Goal: Task Accomplishment & Management: Manage account settings

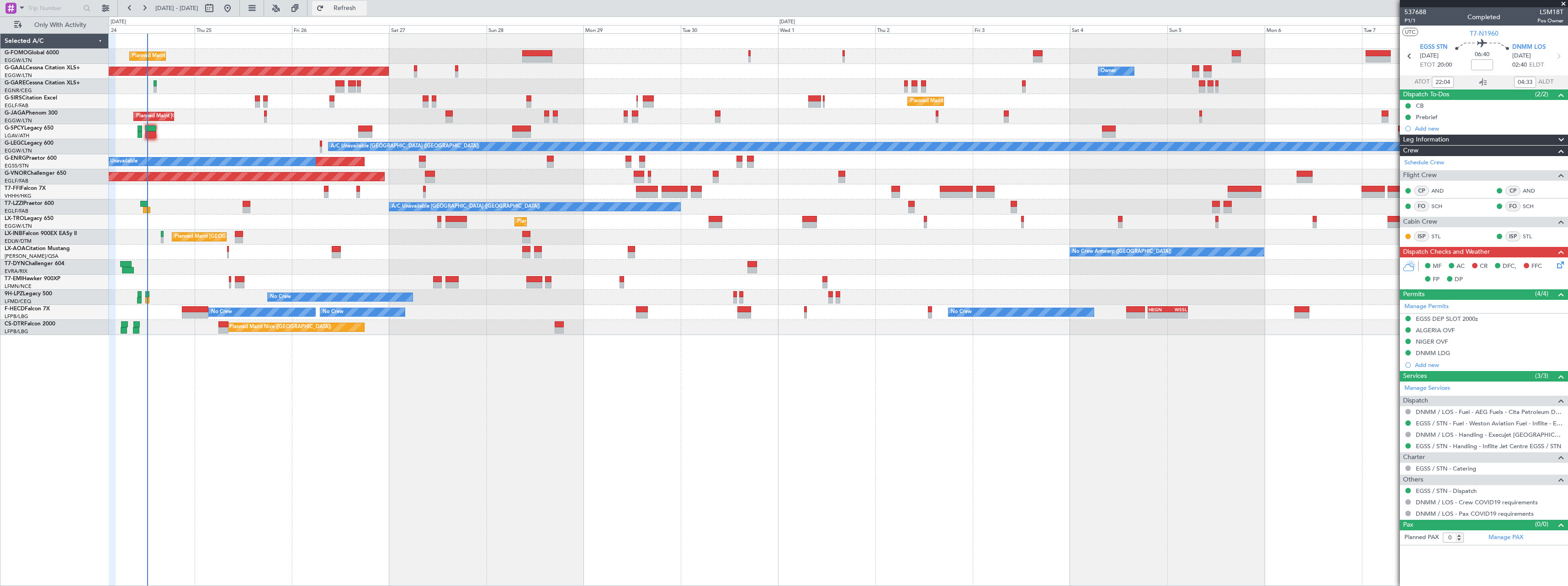
click at [364, 8] on span "Refresh" at bounding box center [345, 8] width 38 height 6
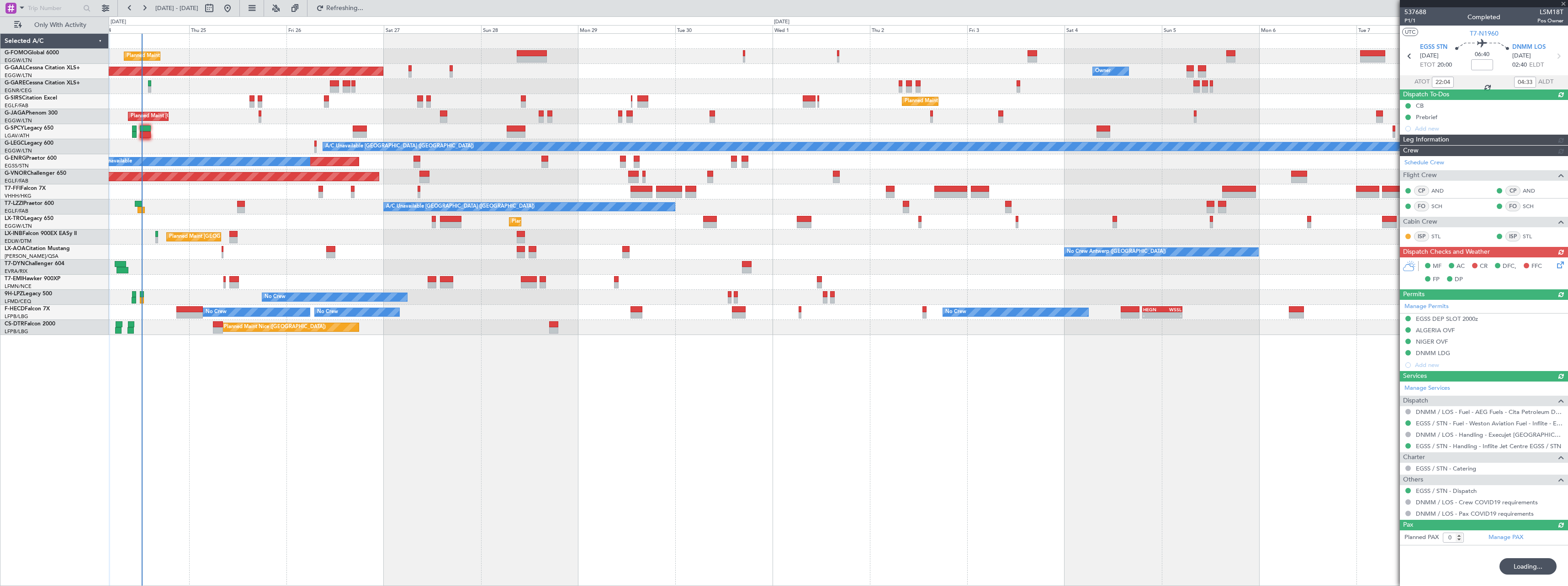
click at [388, 372] on div "Planned Maint London (Luton) Owner Planned Maint Dusseldorf Owner Owner Planned…" at bounding box center [838, 310] width 1459 height 553
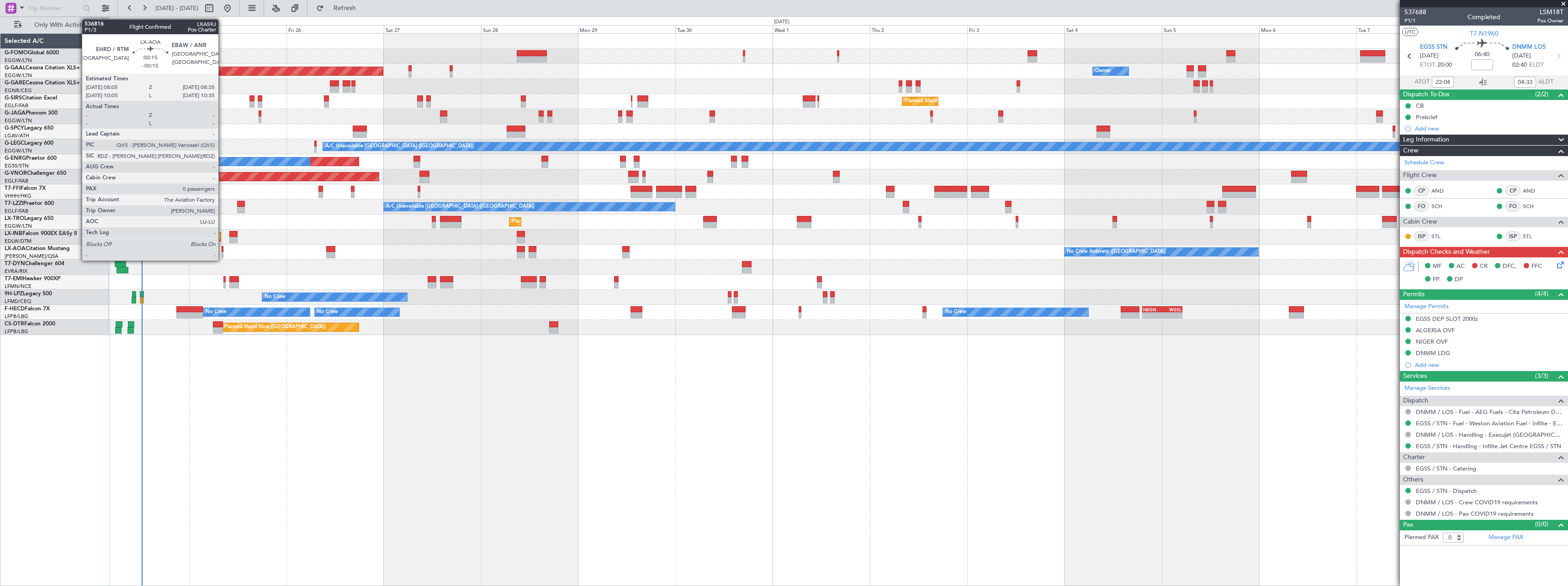
click at [222, 253] on div at bounding box center [222, 255] width 2 height 6
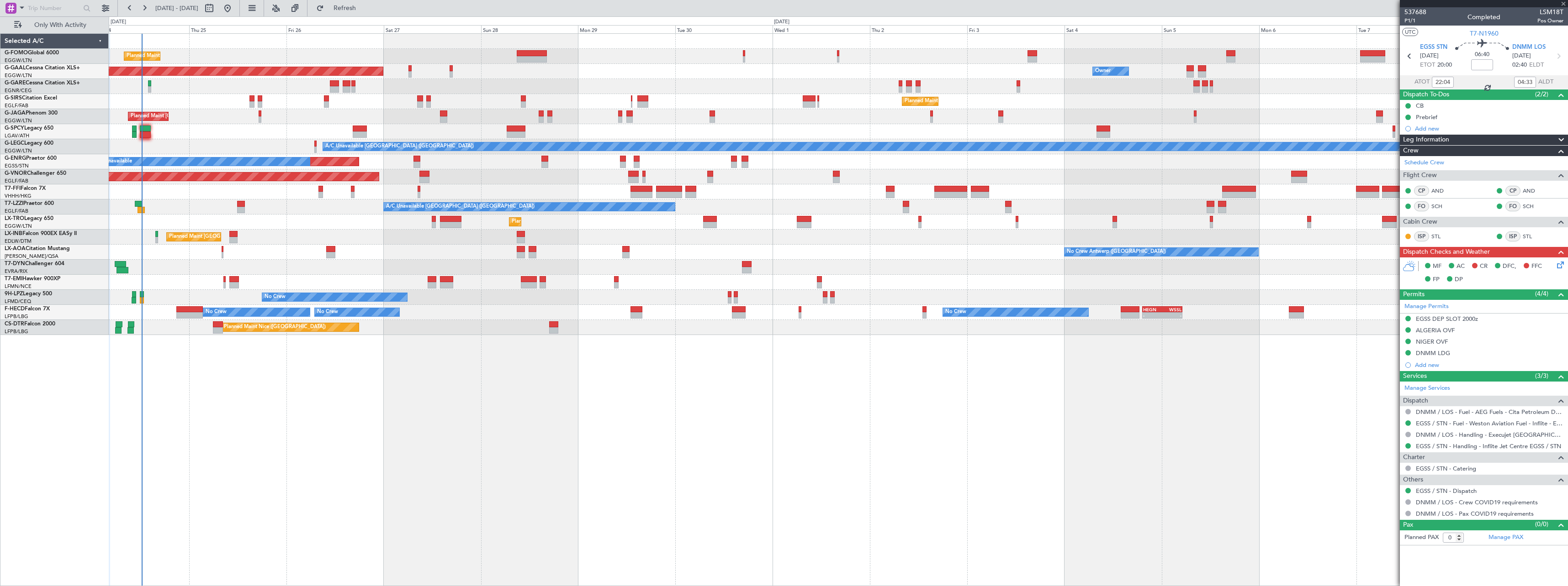
type input "-00:15"
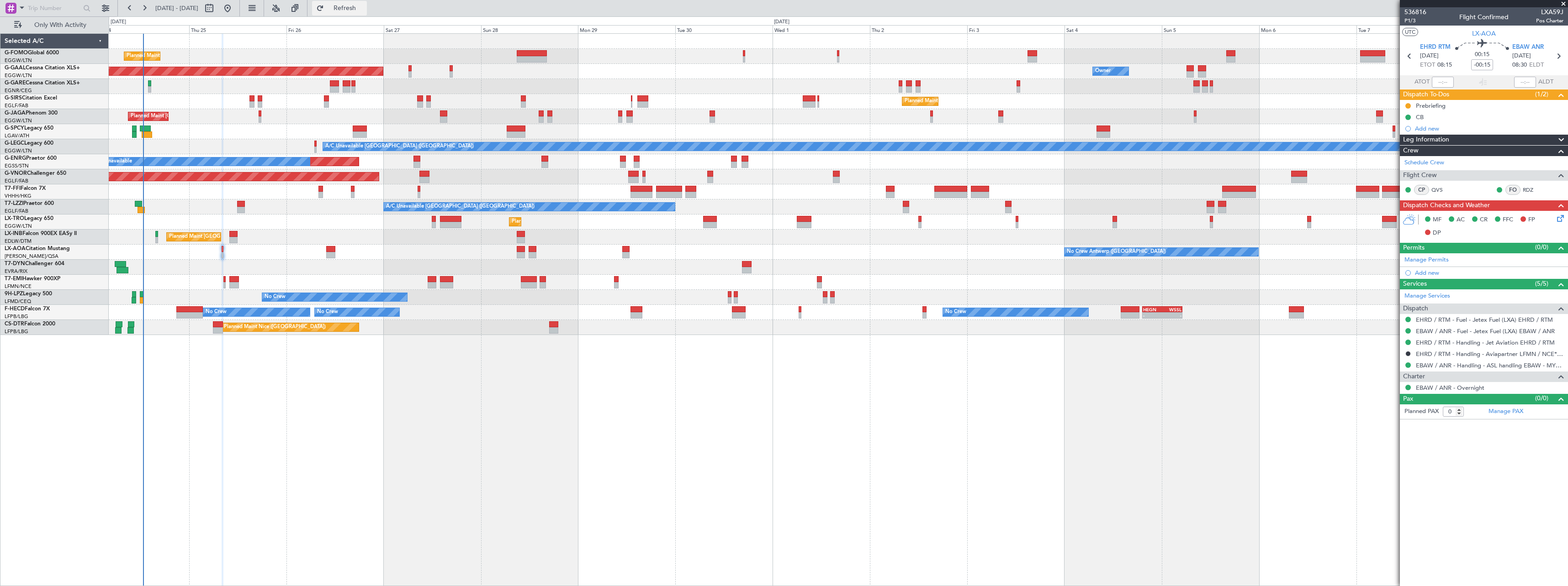
click at [364, 6] on span "Refresh" at bounding box center [345, 8] width 38 height 6
click at [364, 5] on span "Refresh" at bounding box center [345, 8] width 38 height 6
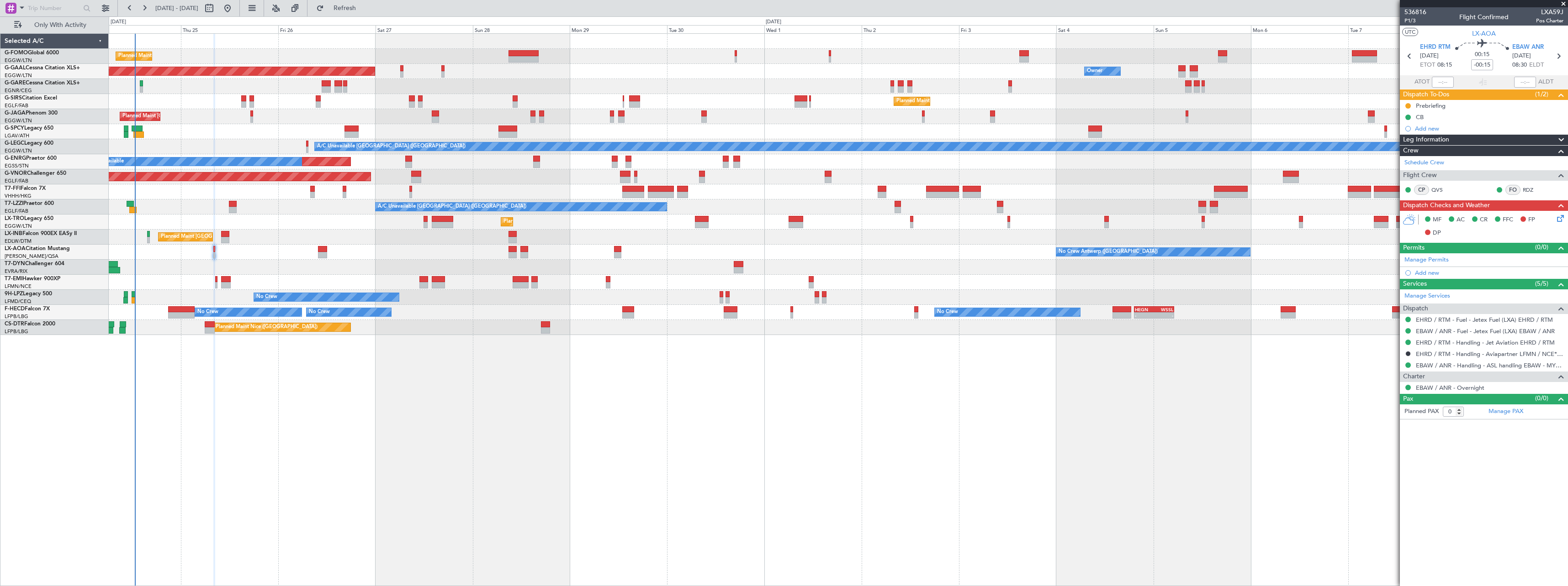
click at [407, 381] on div "Planned Maint London (Luton) Planned Maint Dusseldorf Owner Owner Owner Planned…" at bounding box center [838, 310] width 1459 height 553
click at [364, 7] on span "Refresh" at bounding box center [345, 8] width 38 height 6
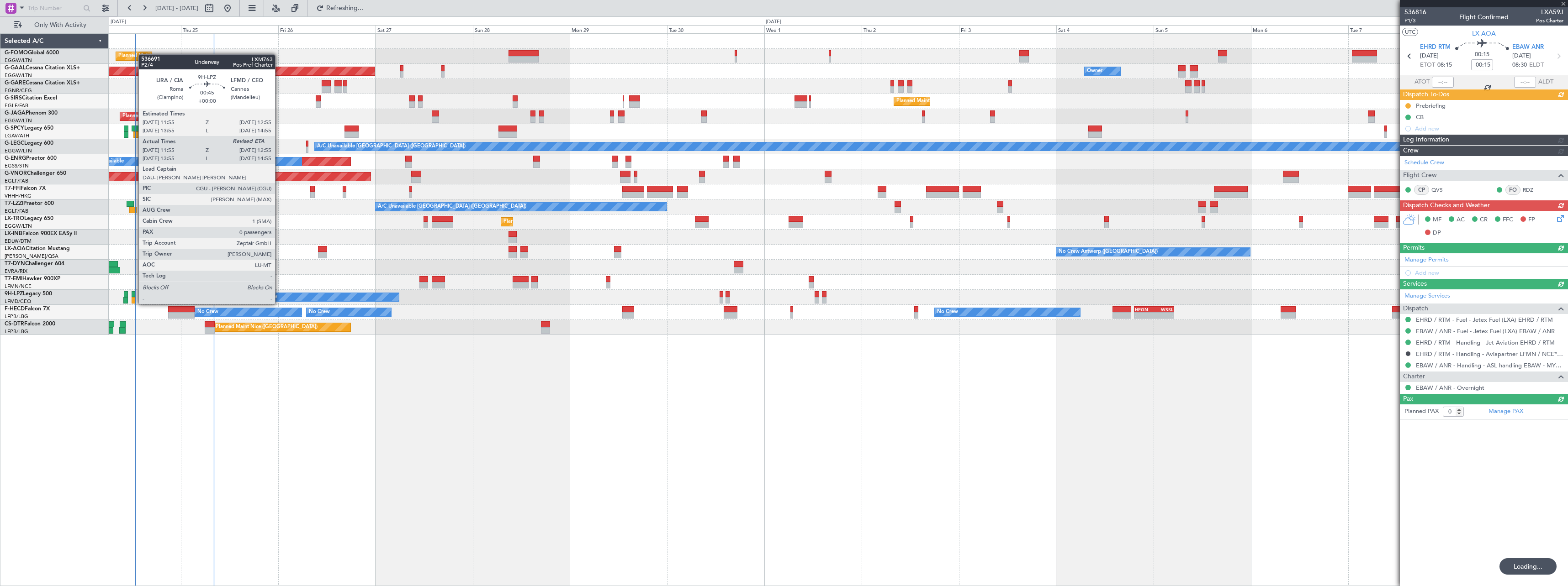
click at [134, 295] on div at bounding box center [133, 295] width 4 height 6
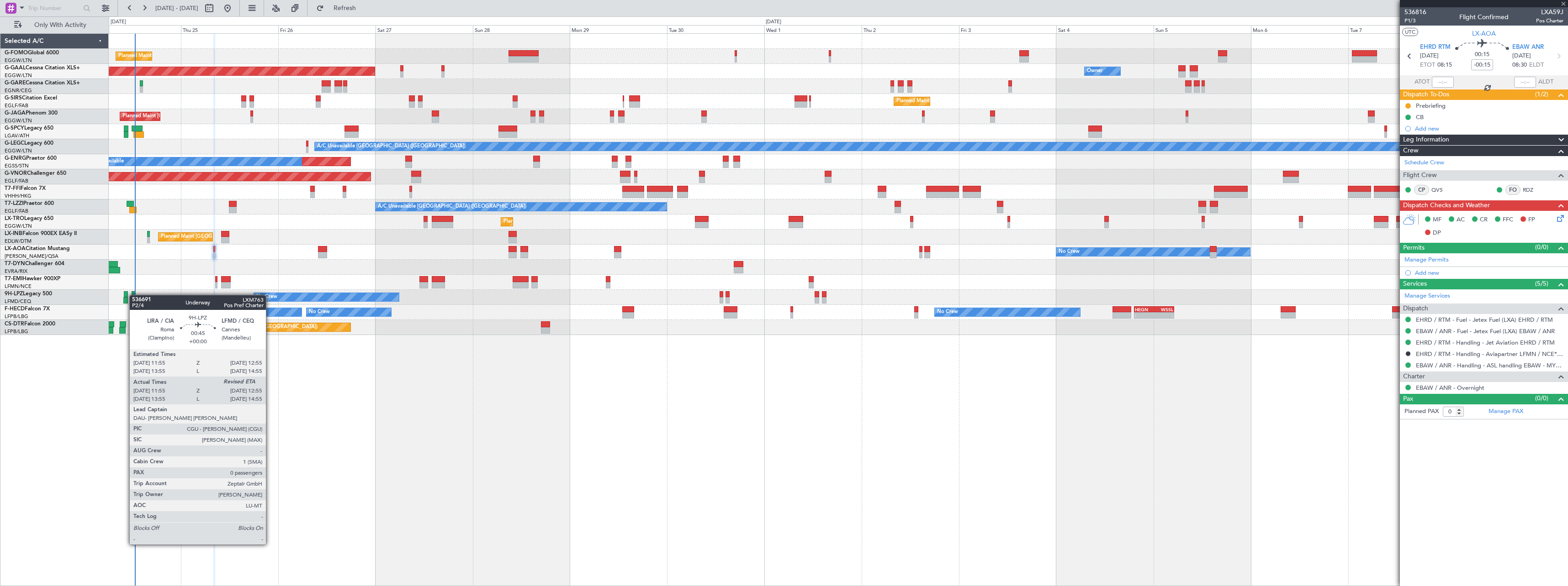
type input "12:05"
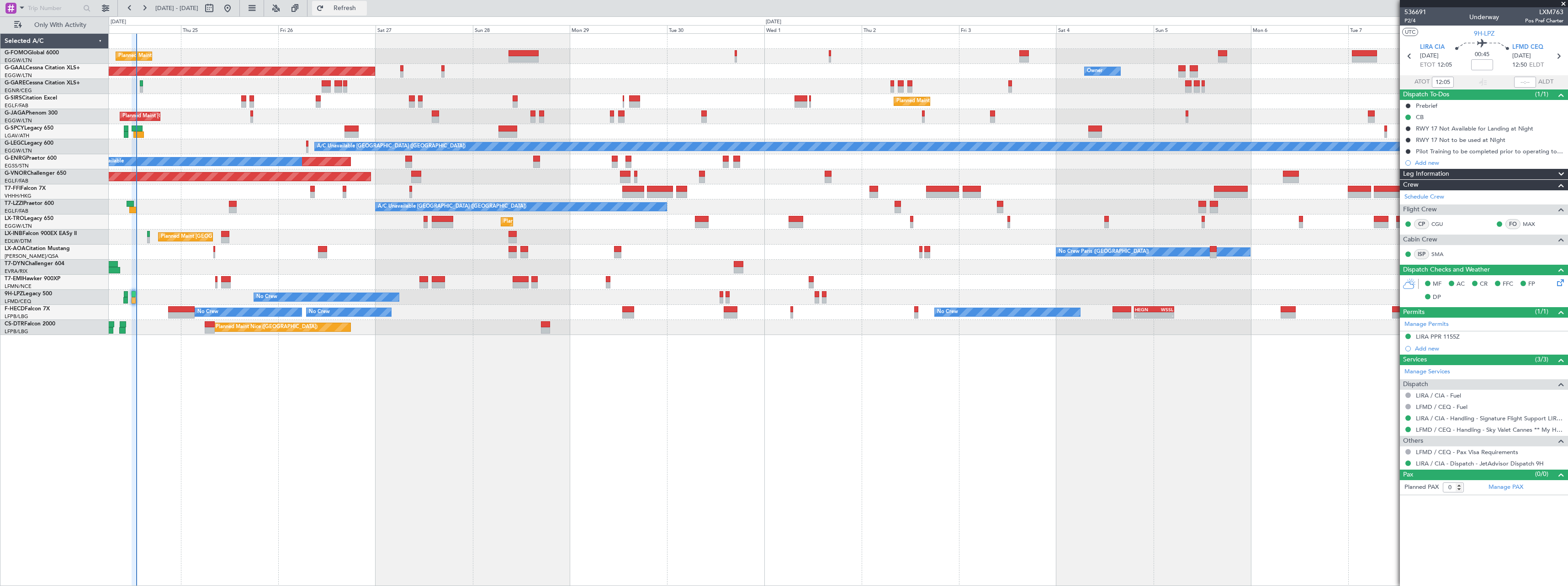
click at [364, 8] on span "Refresh" at bounding box center [345, 8] width 38 height 6
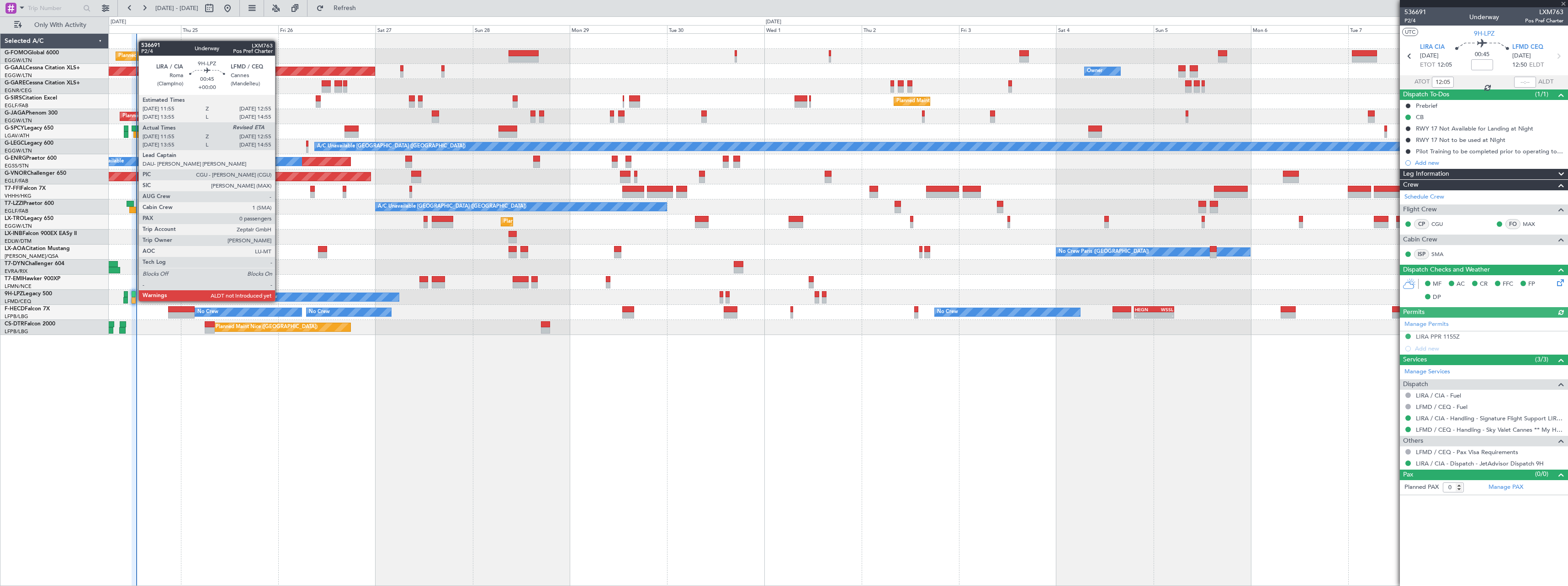
click at [134, 292] on div at bounding box center [133, 295] width 4 height 6
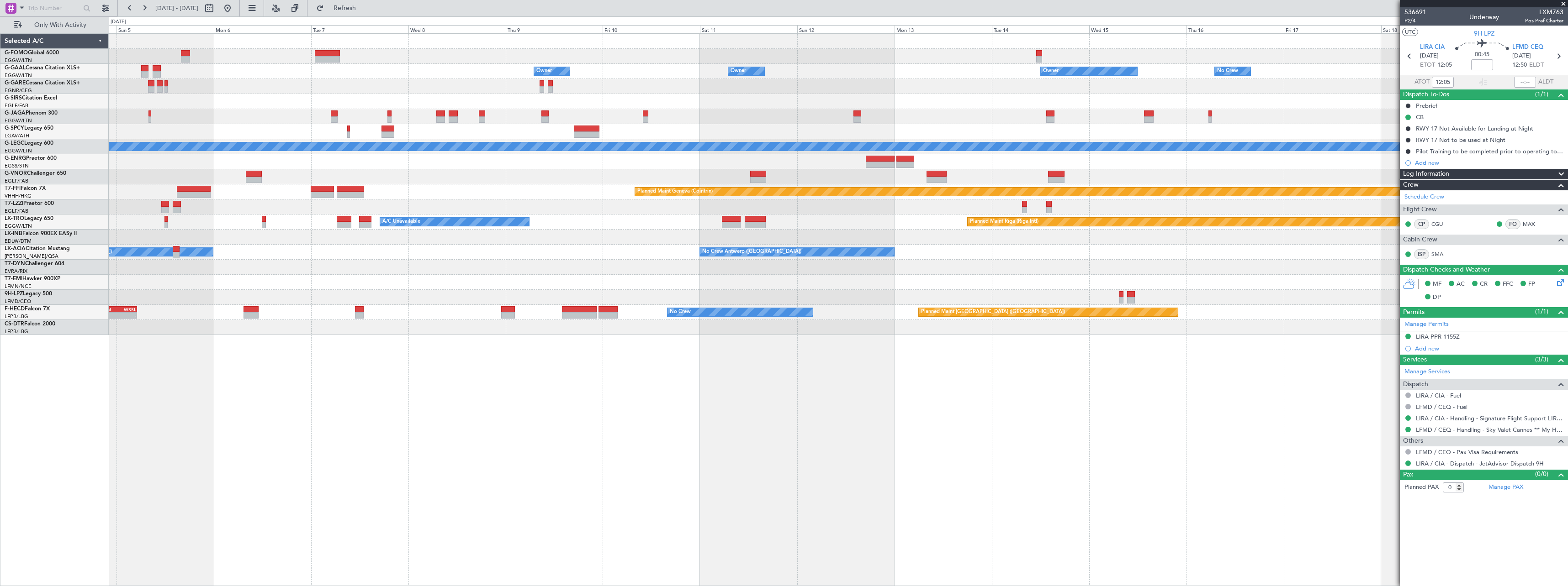
click at [28, 452] on div "Owner Owner Owner Owner No Crew Owner Planned Maint London (Luton) A/C Unavaila…" at bounding box center [784, 302] width 1568 height 570
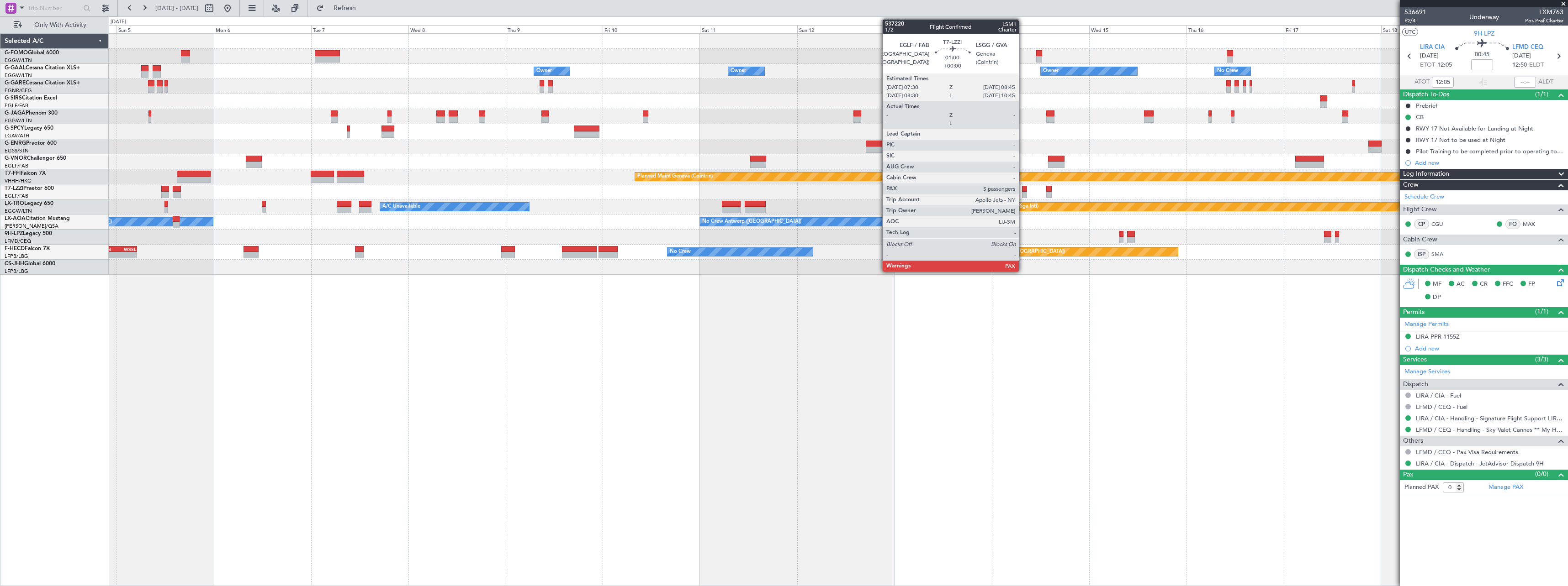
click at [1023, 191] on div at bounding box center [1025, 189] width 6 height 6
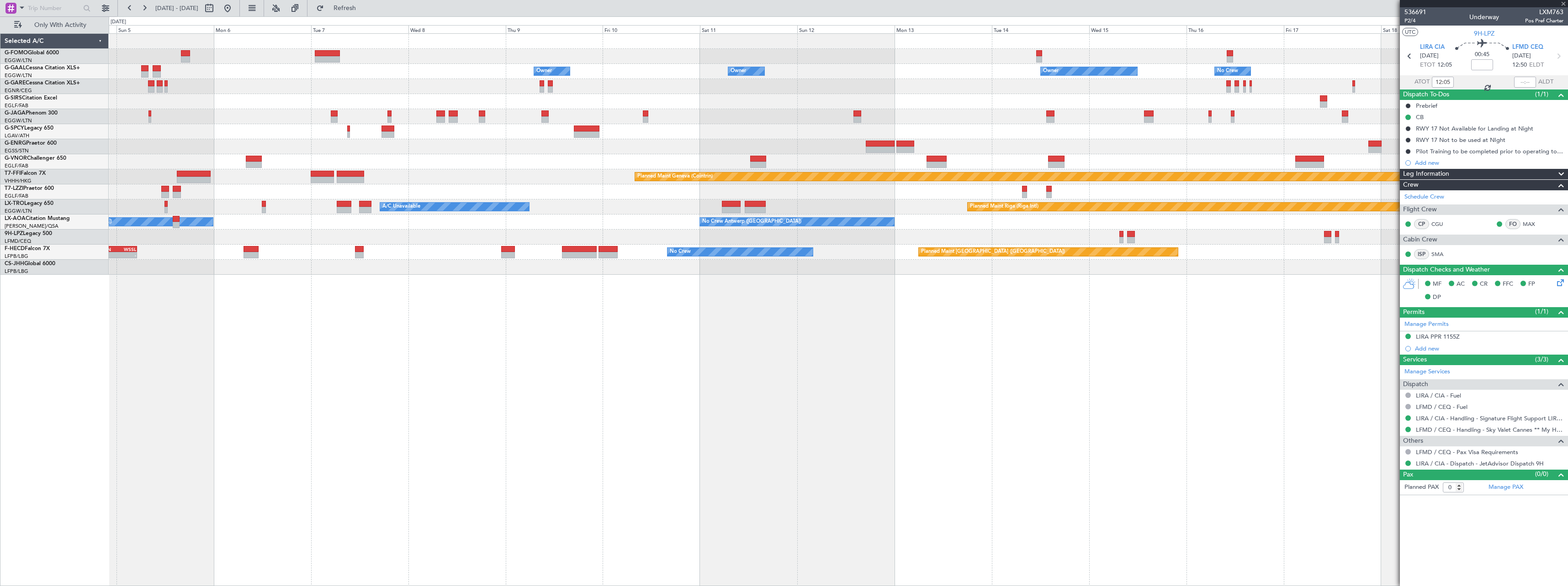
type input "5"
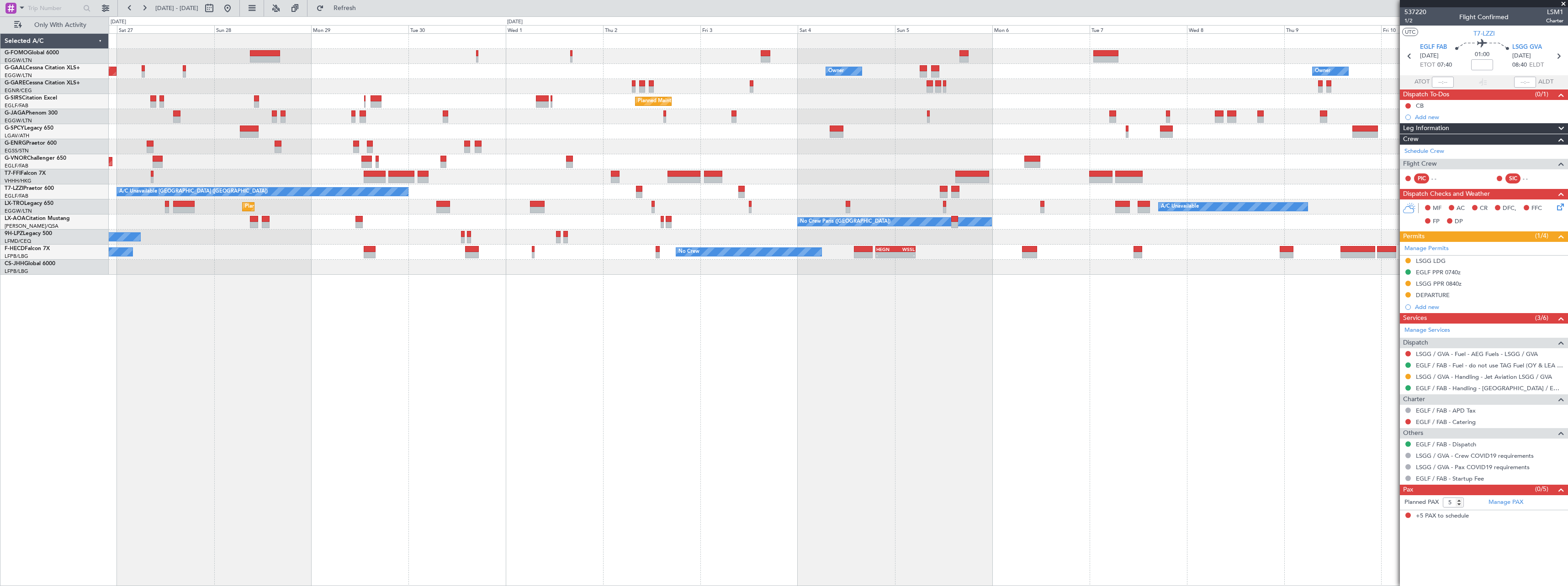
click at [1178, 381] on div "Planned Maint London (Luton) Owner Owner Owner Planned Maint Dusseldorf Owner P…" at bounding box center [838, 310] width 1459 height 553
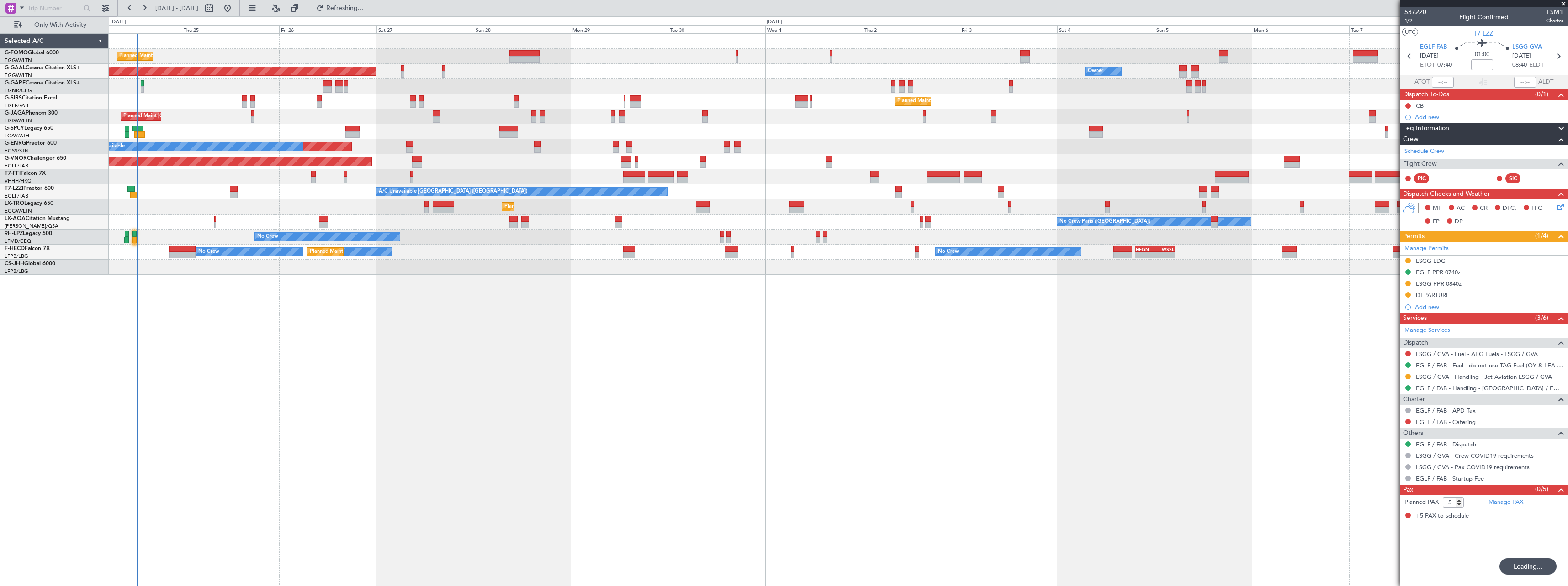
click at [814, 414] on div "Planned Maint London (Luton) Owner Planned Maint Dusseldorf Owner Owner Planned…" at bounding box center [838, 310] width 1459 height 553
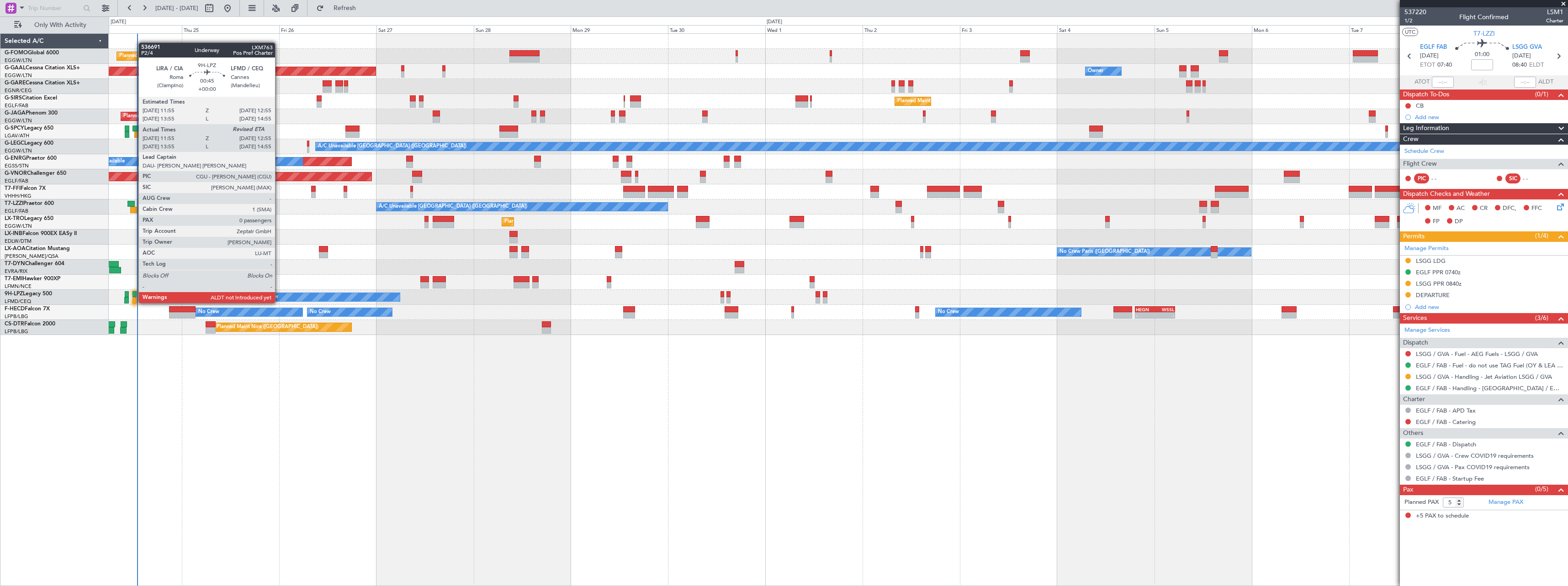
click at [134, 294] on div at bounding box center [134, 295] width 4 height 6
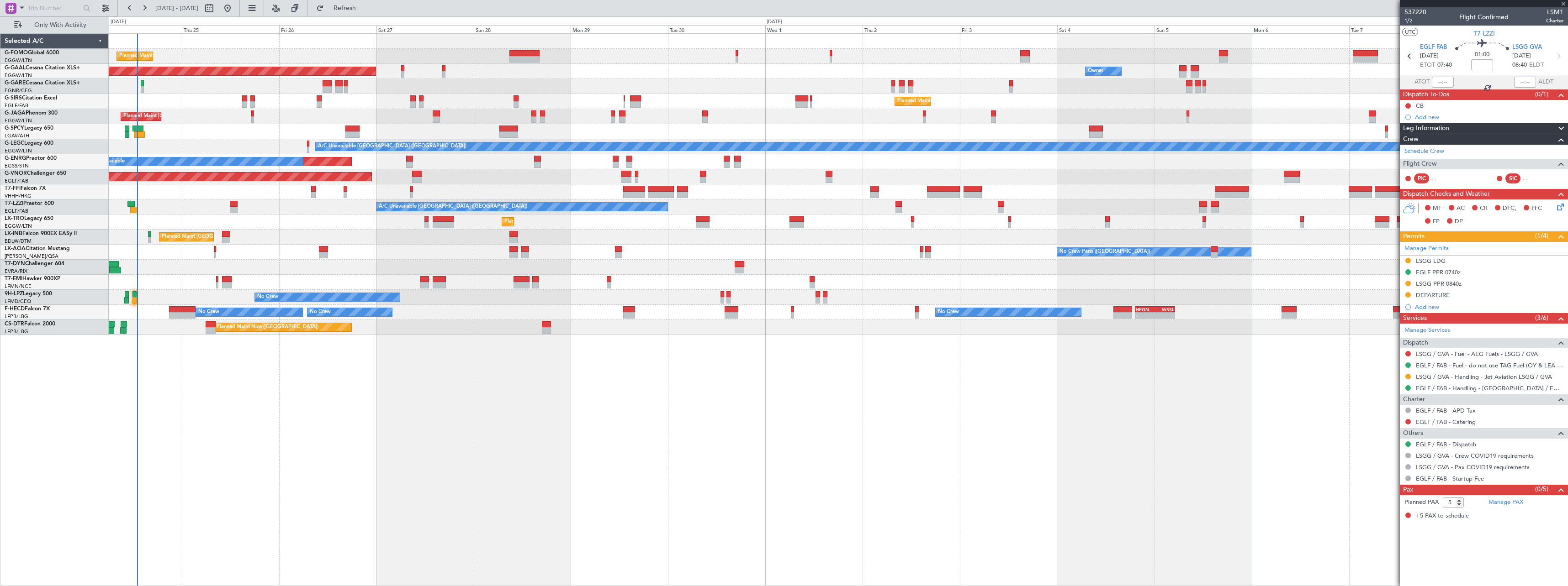
type input "12:05"
type input "0"
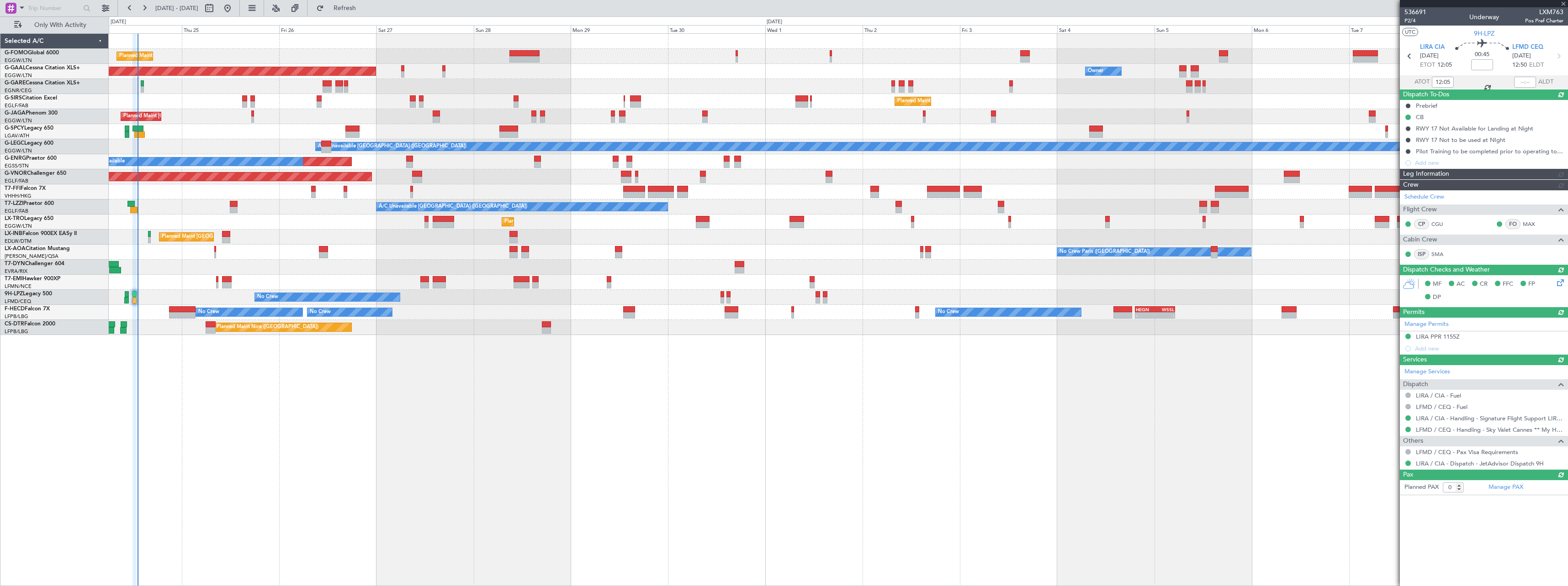
type input "13:06"
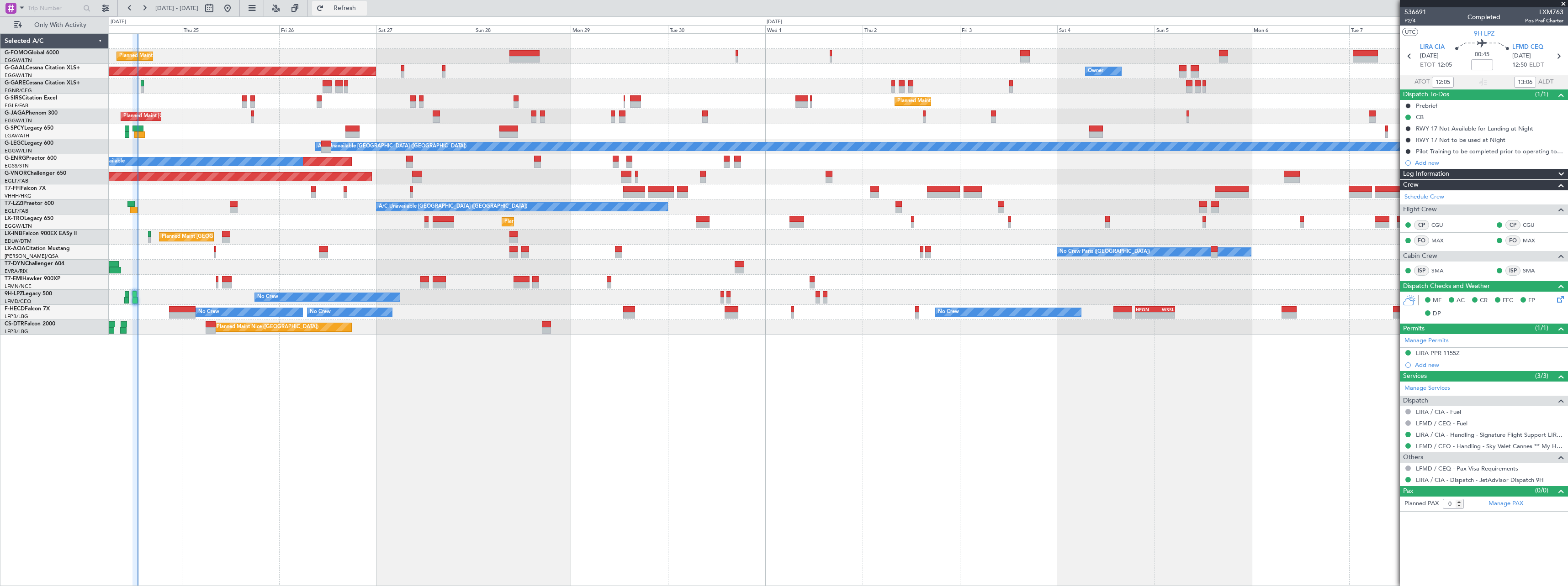
click at [364, 6] on span "Refresh" at bounding box center [345, 8] width 38 height 6
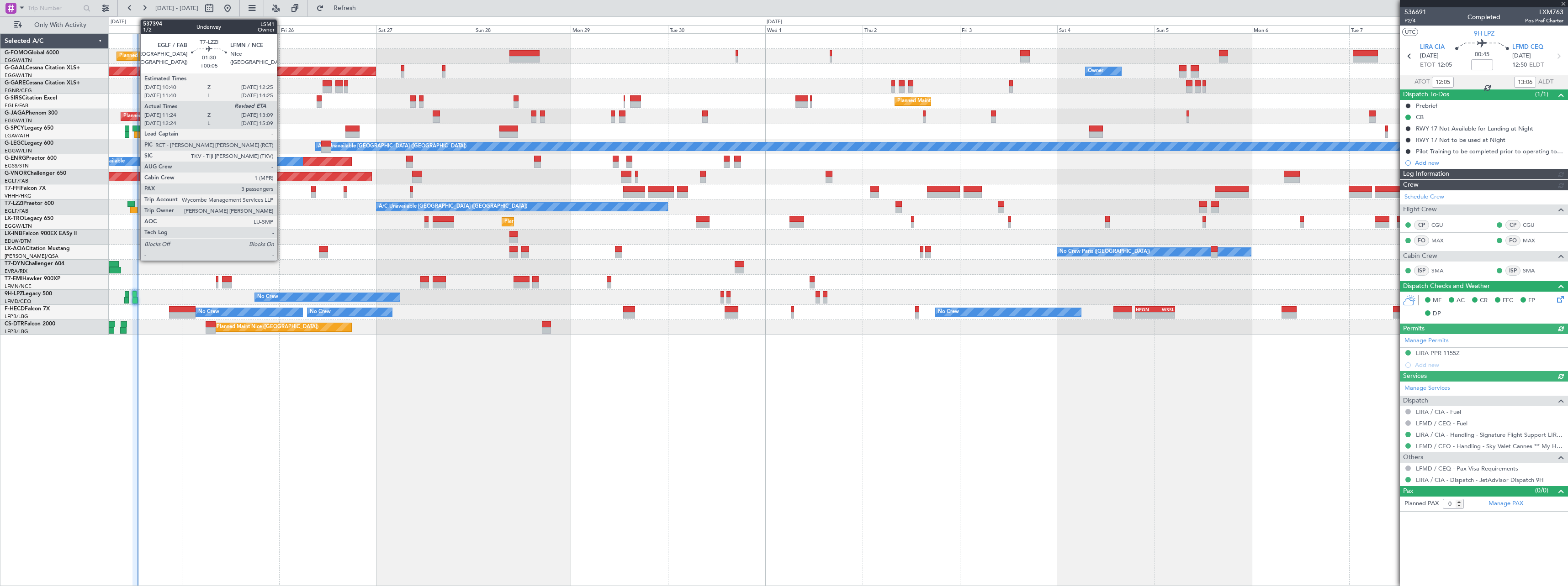
click at [136, 209] on div at bounding box center [133, 210] width 7 height 6
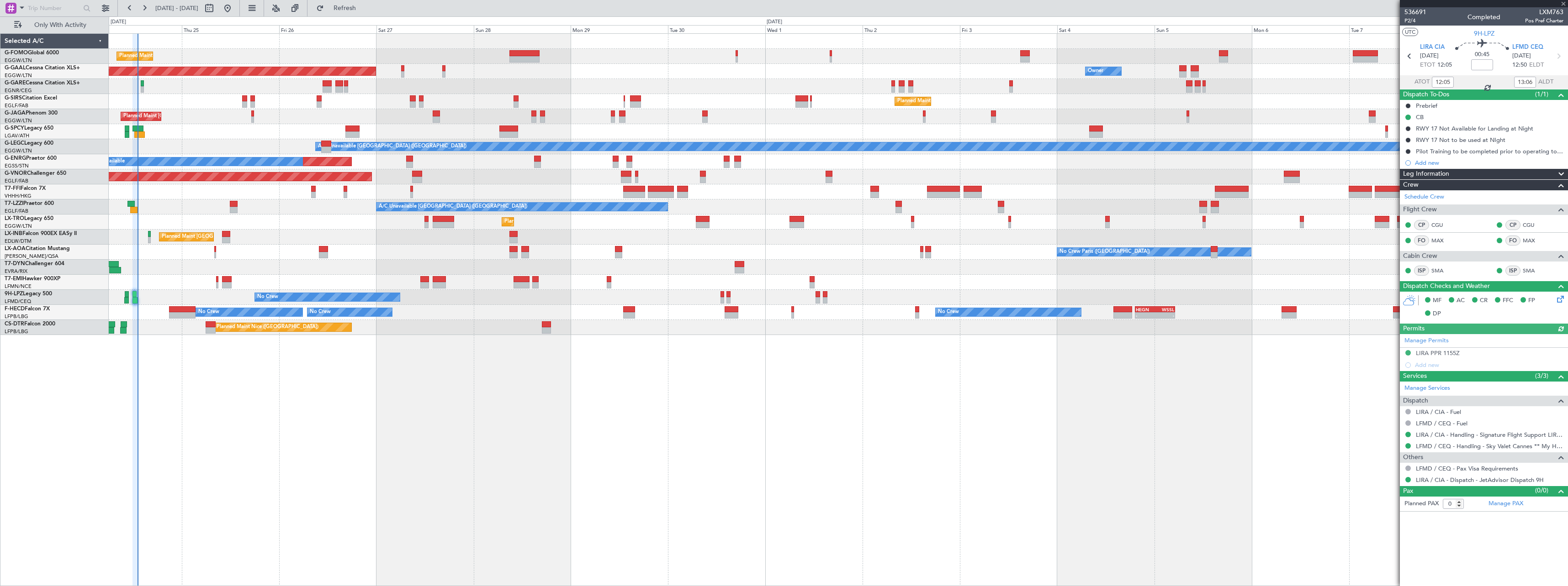
type input "+00:05"
type input "11:34"
type input "3"
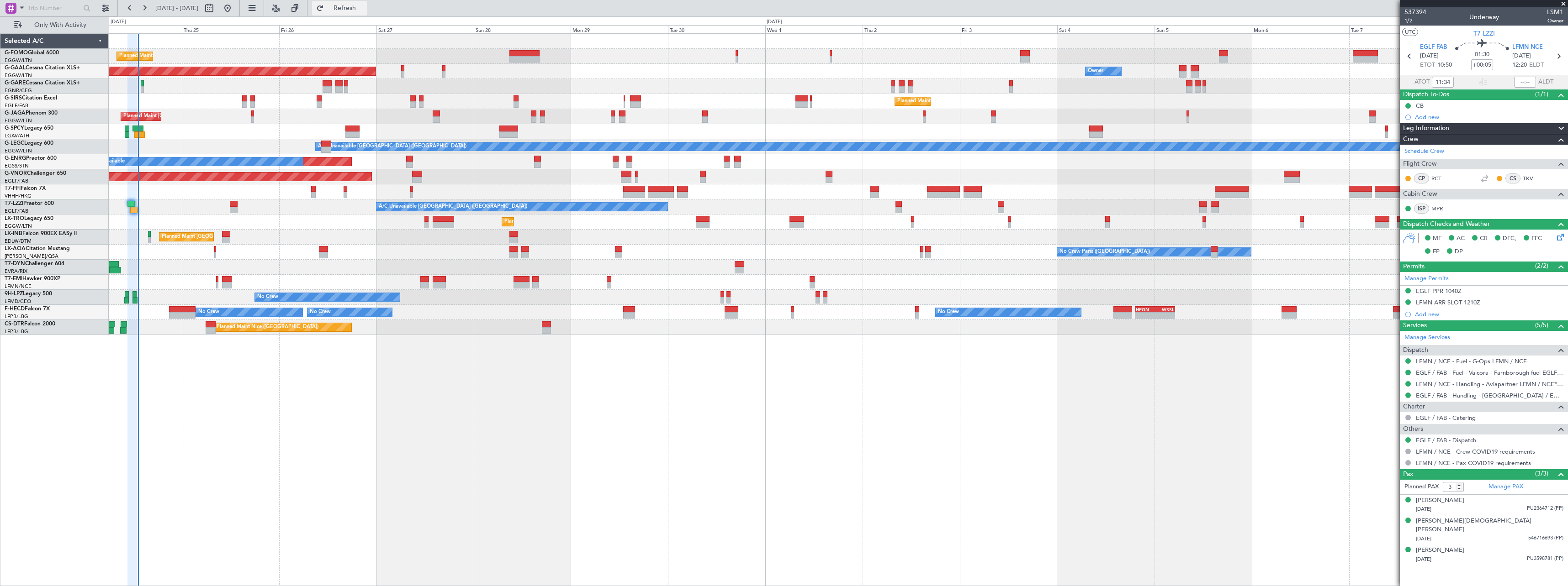
click at [360, 7] on span "Refresh" at bounding box center [345, 8] width 38 height 6
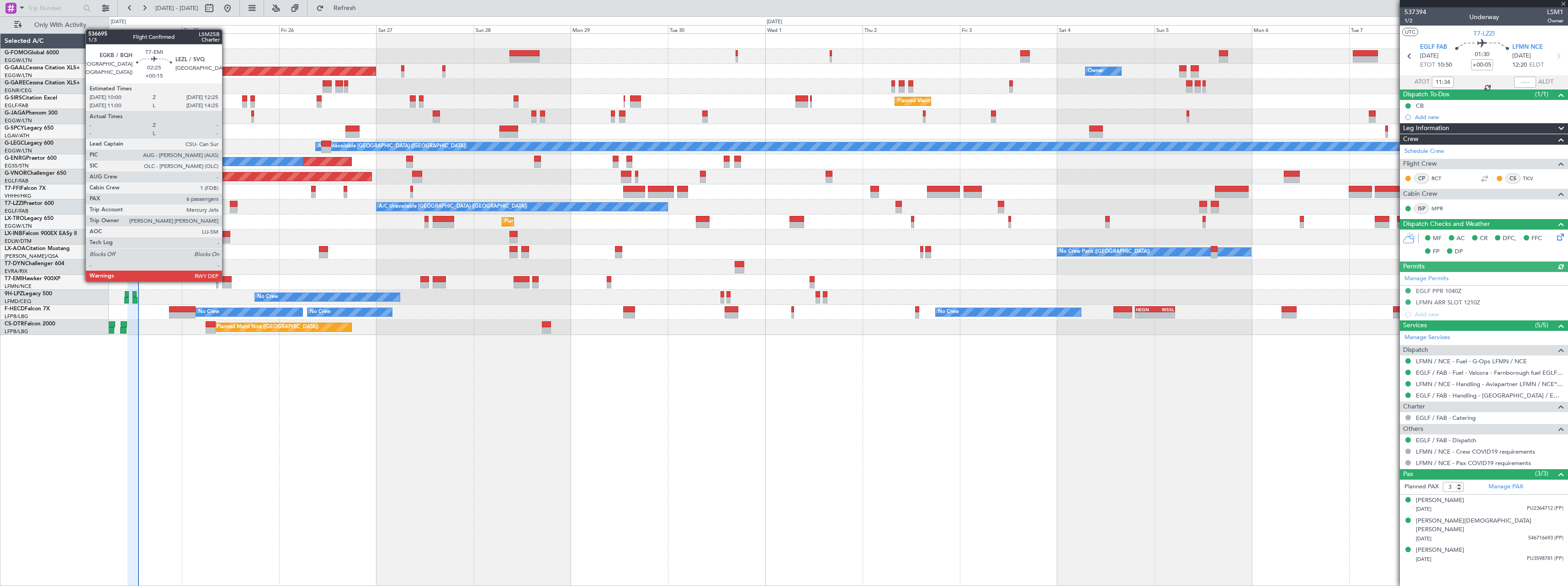
click at [226, 281] on div at bounding box center [227, 280] width 10 height 6
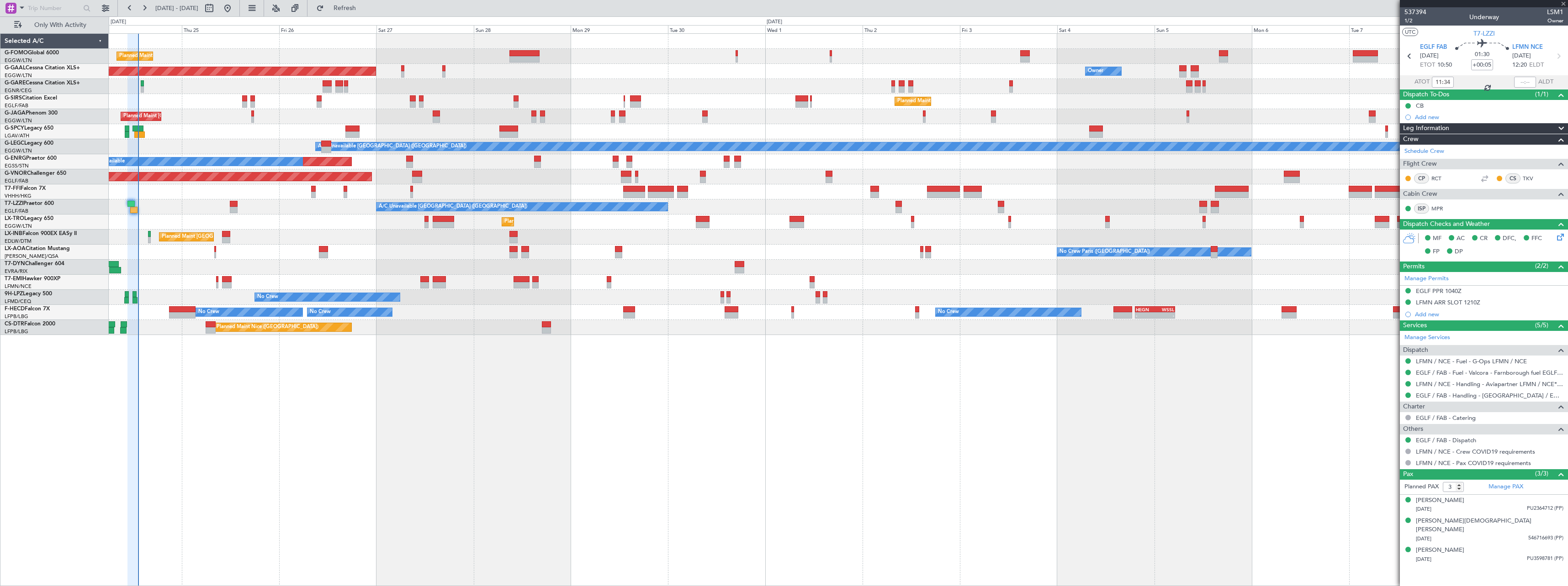
type input "+00:15"
type input "6"
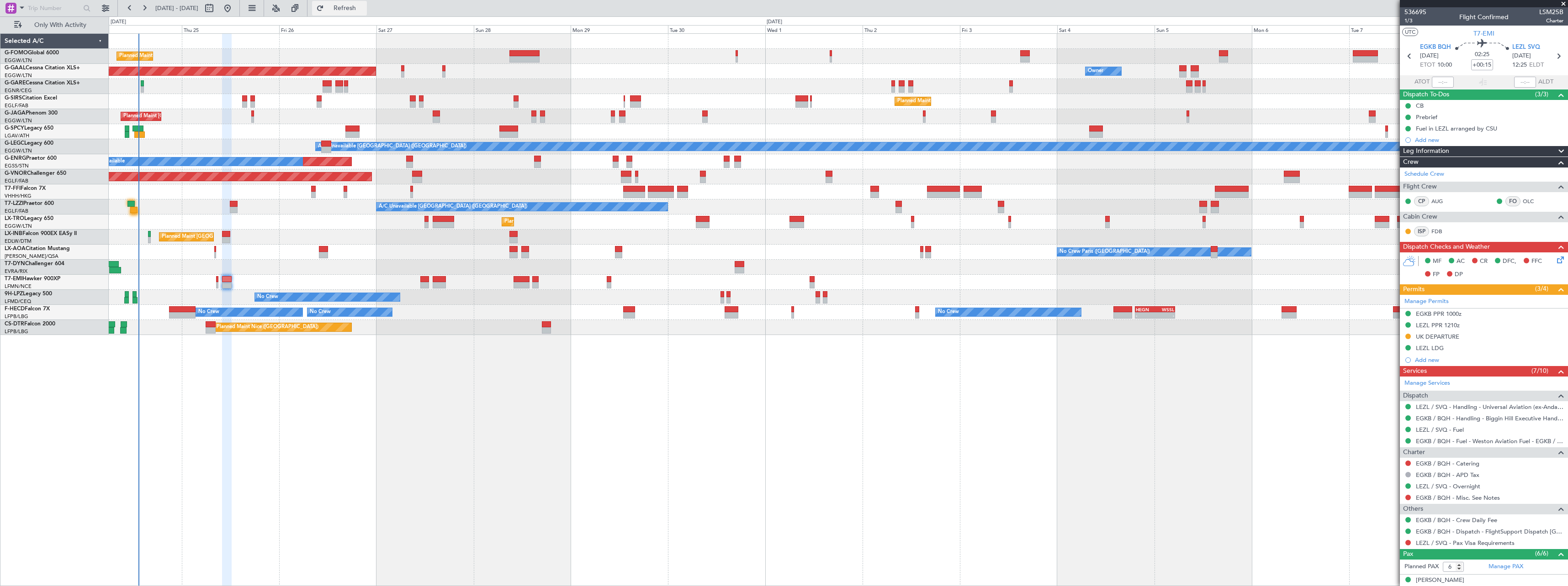
click at [364, 8] on span "Refresh" at bounding box center [345, 8] width 38 height 6
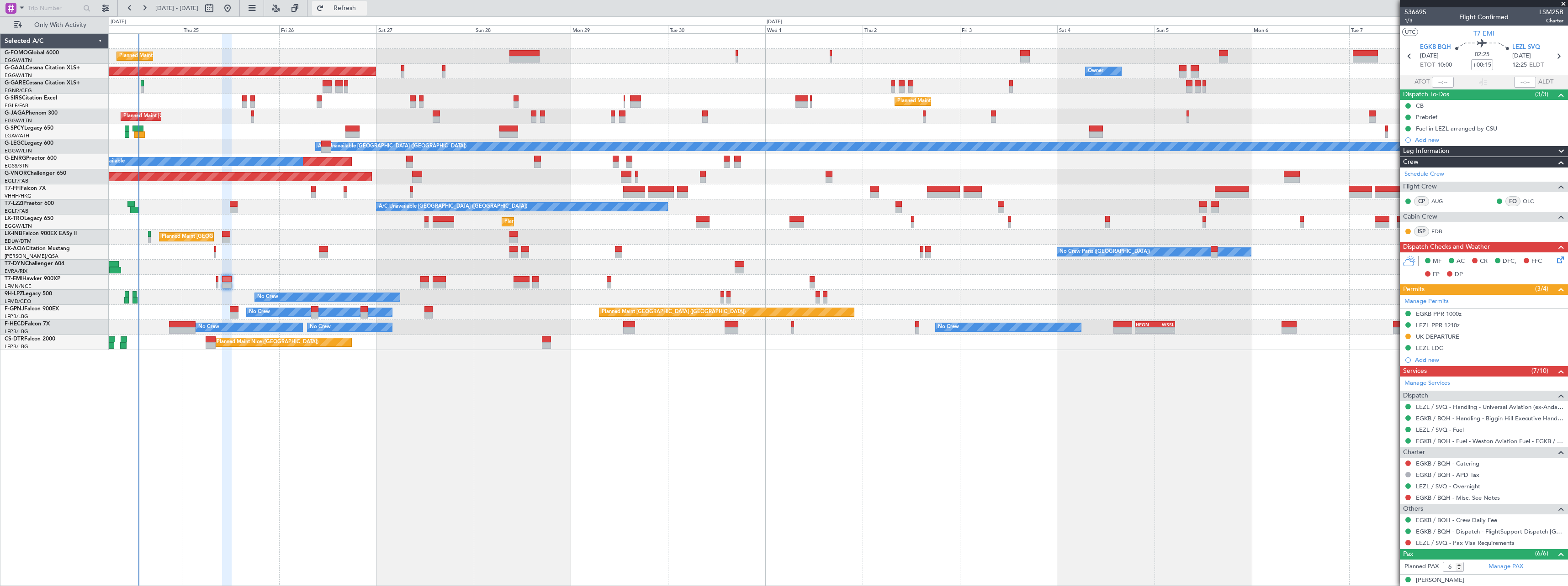
click at [364, 5] on span "Refresh" at bounding box center [345, 8] width 38 height 6
click at [364, 8] on span "Refresh" at bounding box center [345, 8] width 38 height 6
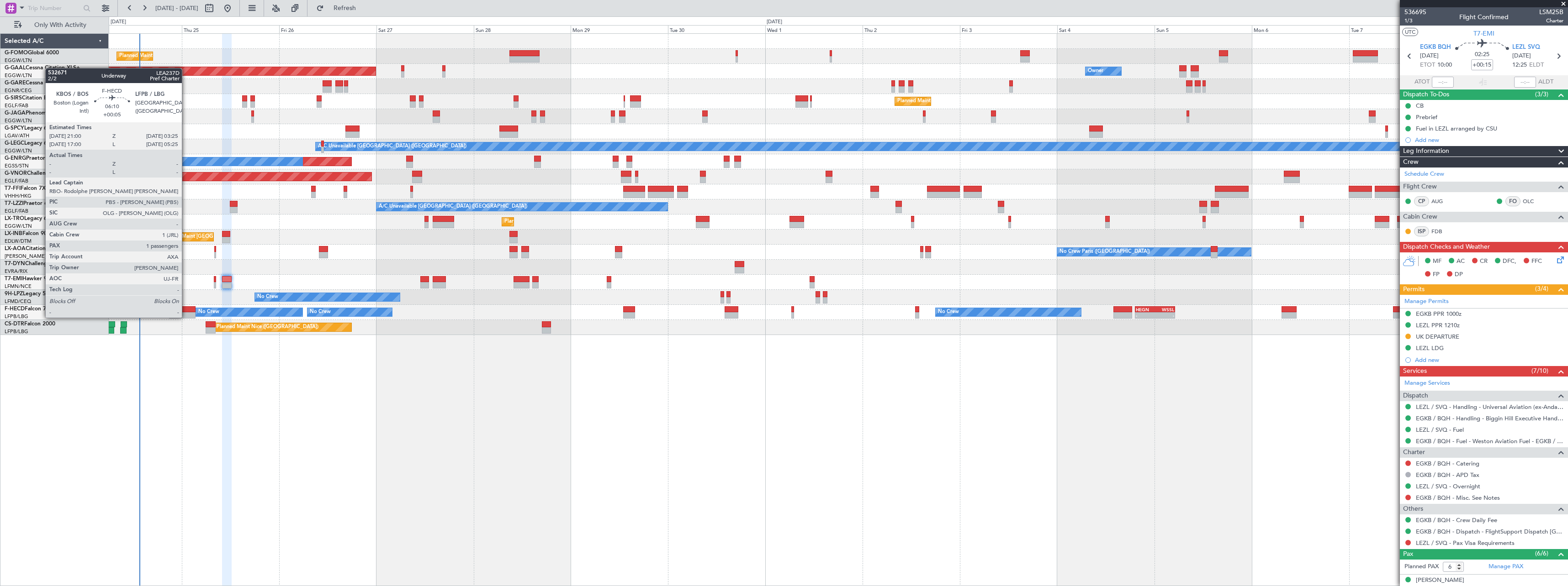
click at [186, 309] on div at bounding box center [182, 310] width 26 height 6
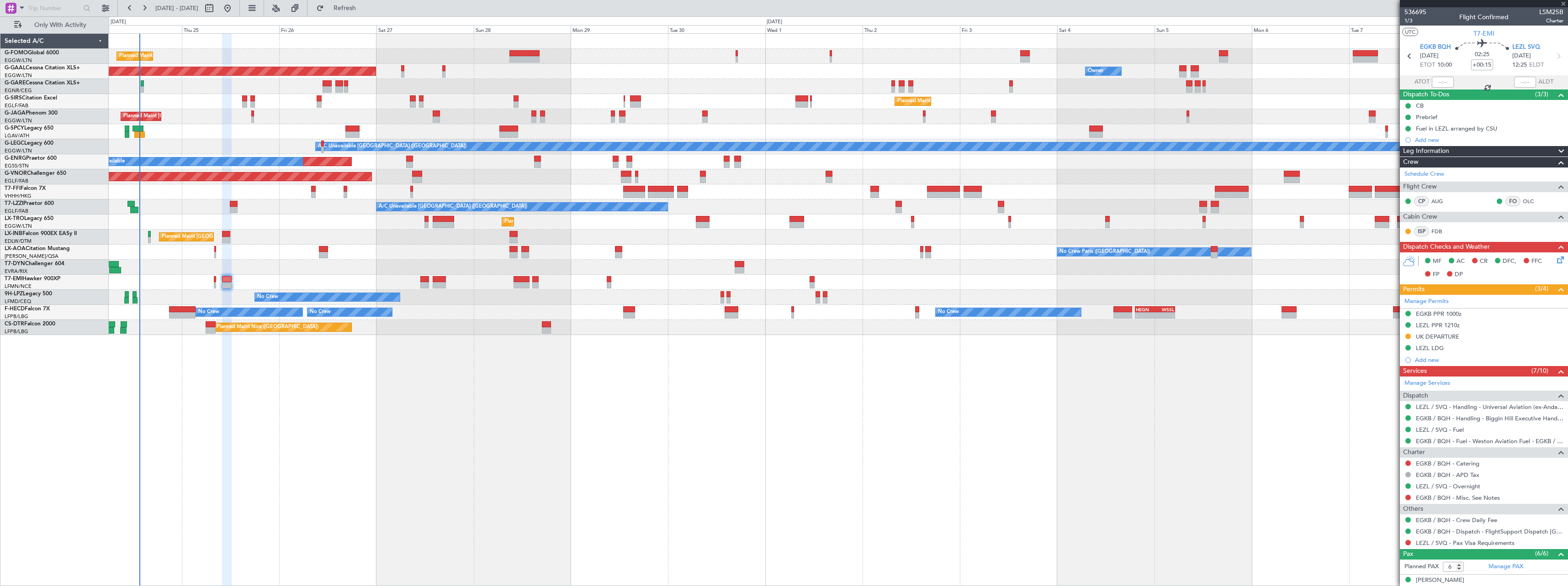
type input "+00:05"
type input "1"
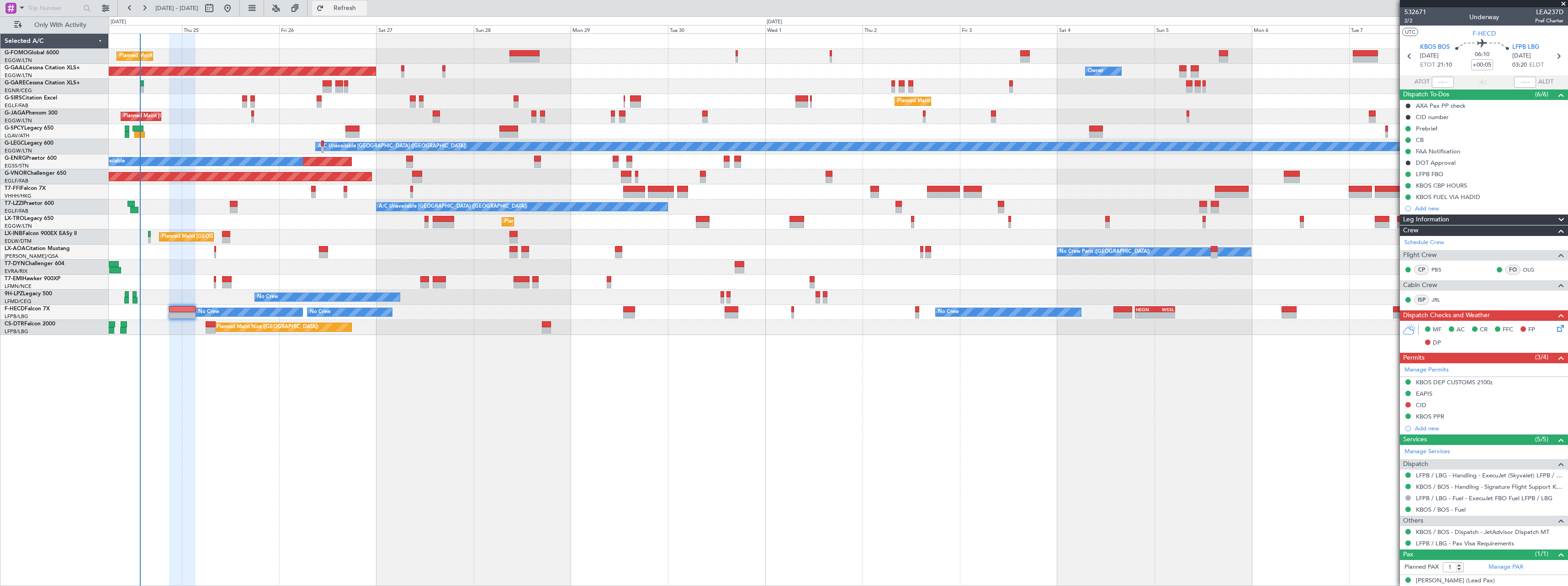
click at [364, 6] on span "Refresh" at bounding box center [345, 8] width 38 height 6
click at [364, 9] on span "Refresh" at bounding box center [345, 8] width 38 height 6
click at [364, 10] on span "Refresh" at bounding box center [345, 8] width 38 height 6
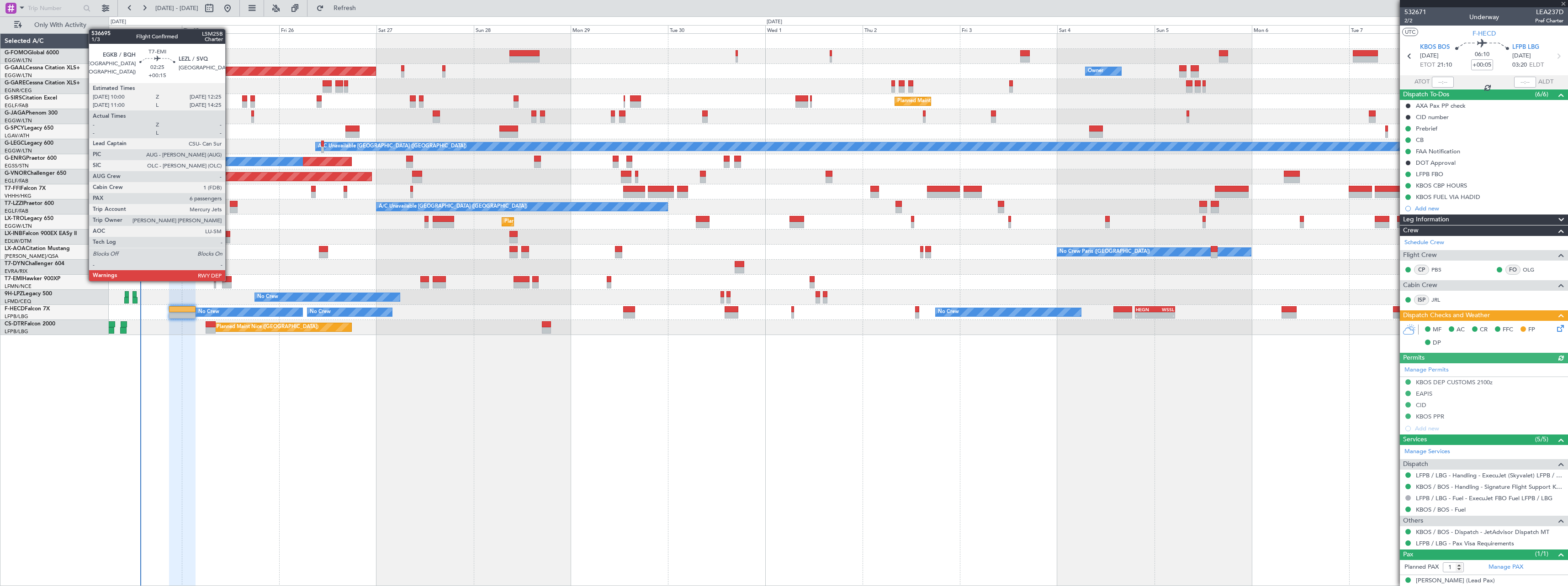
click at [230, 280] on div at bounding box center [227, 280] width 10 height 6
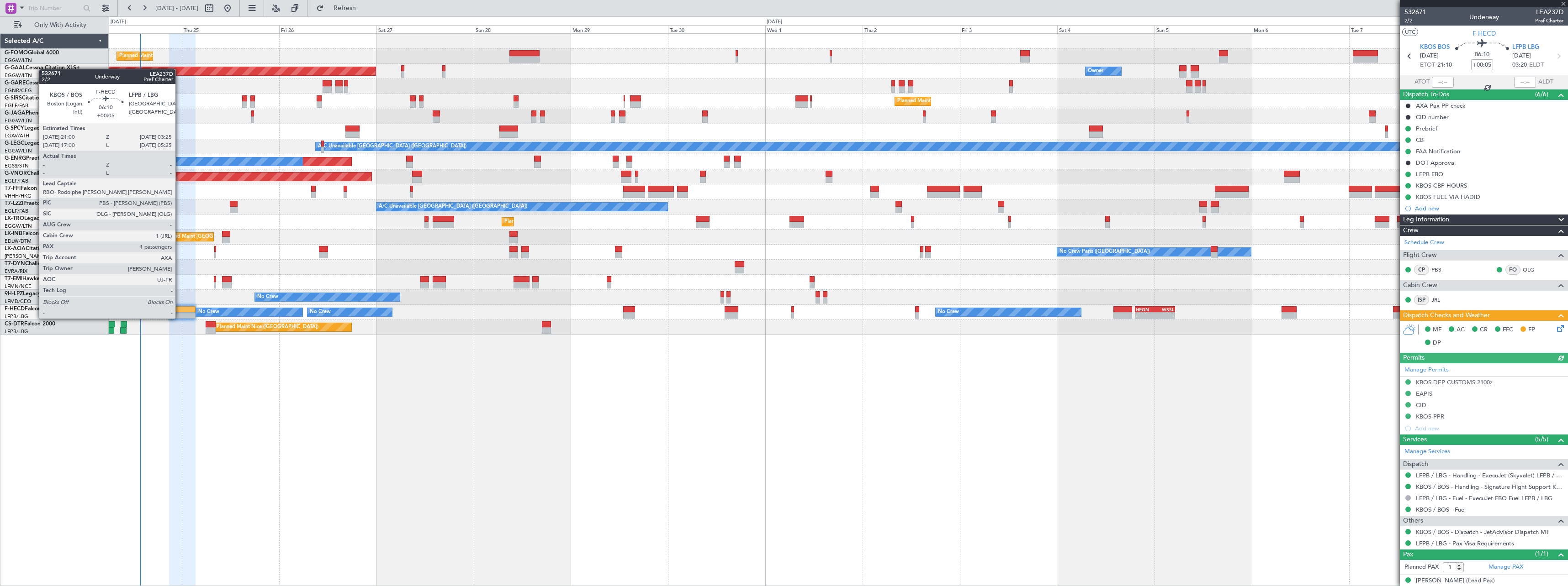
type input "+00:15"
type input "6"
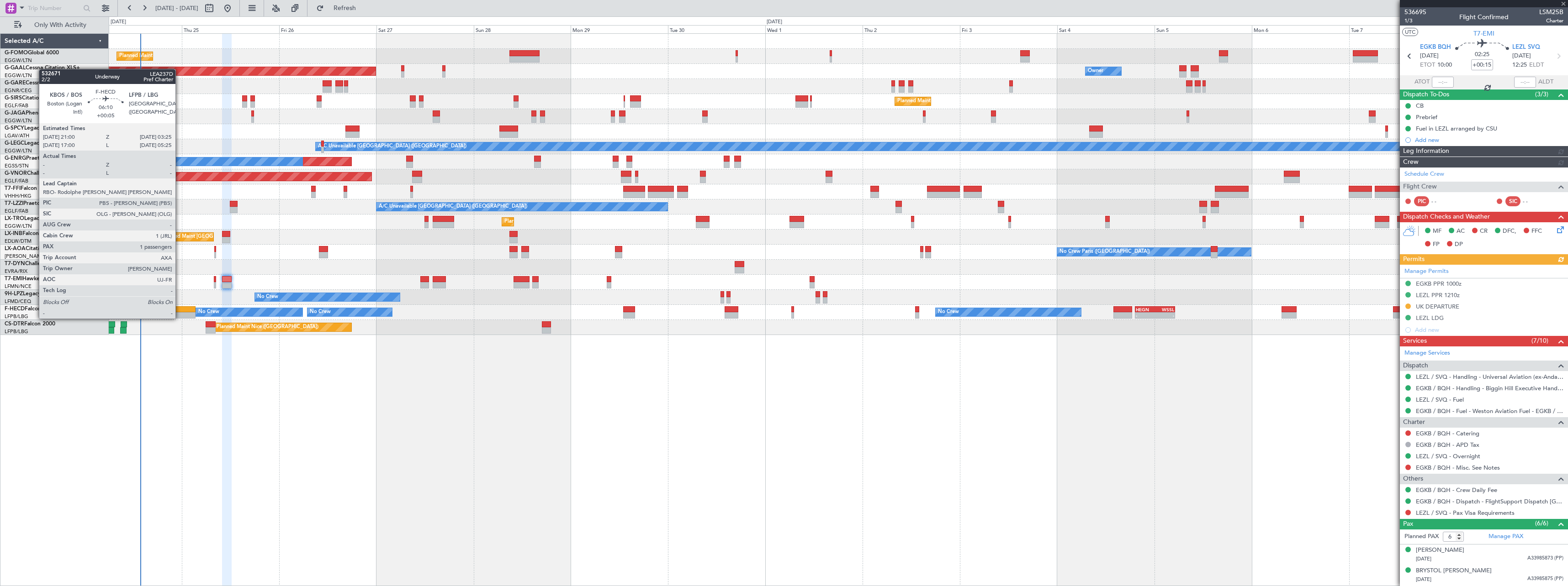
click at [180, 310] on div at bounding box center [182, 310] width 26 height 6
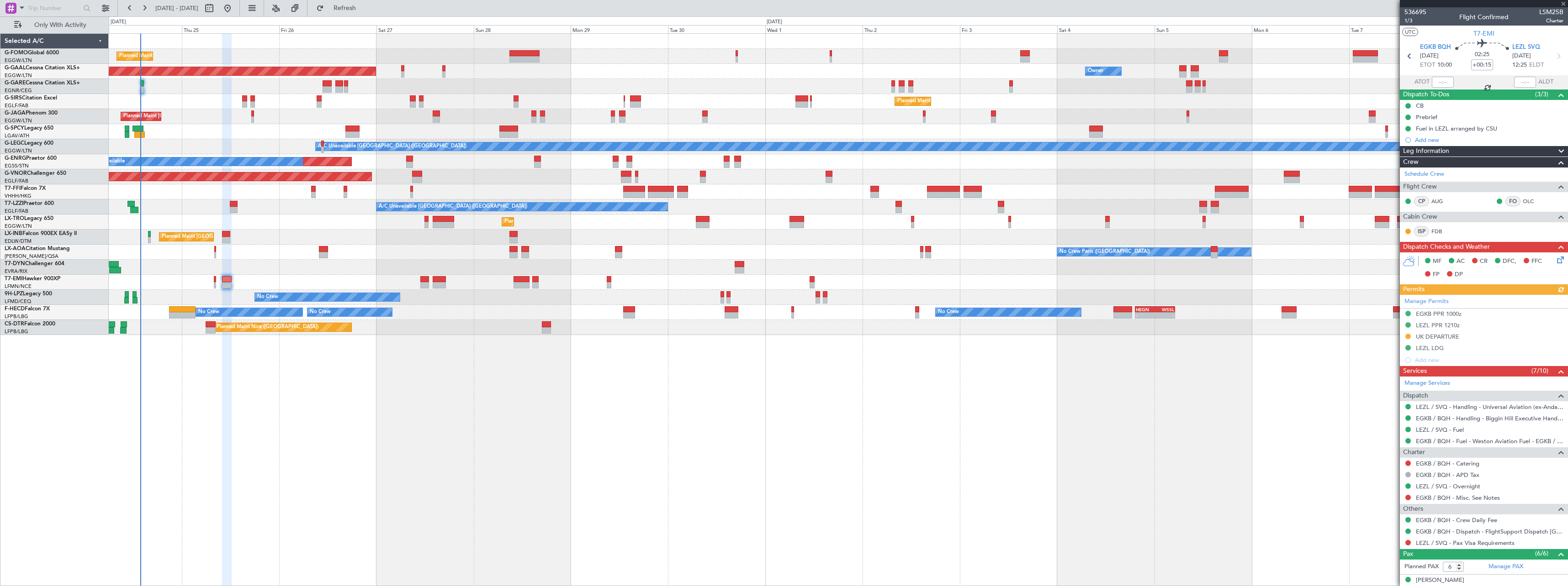
type input "+00:05"
type input "1"
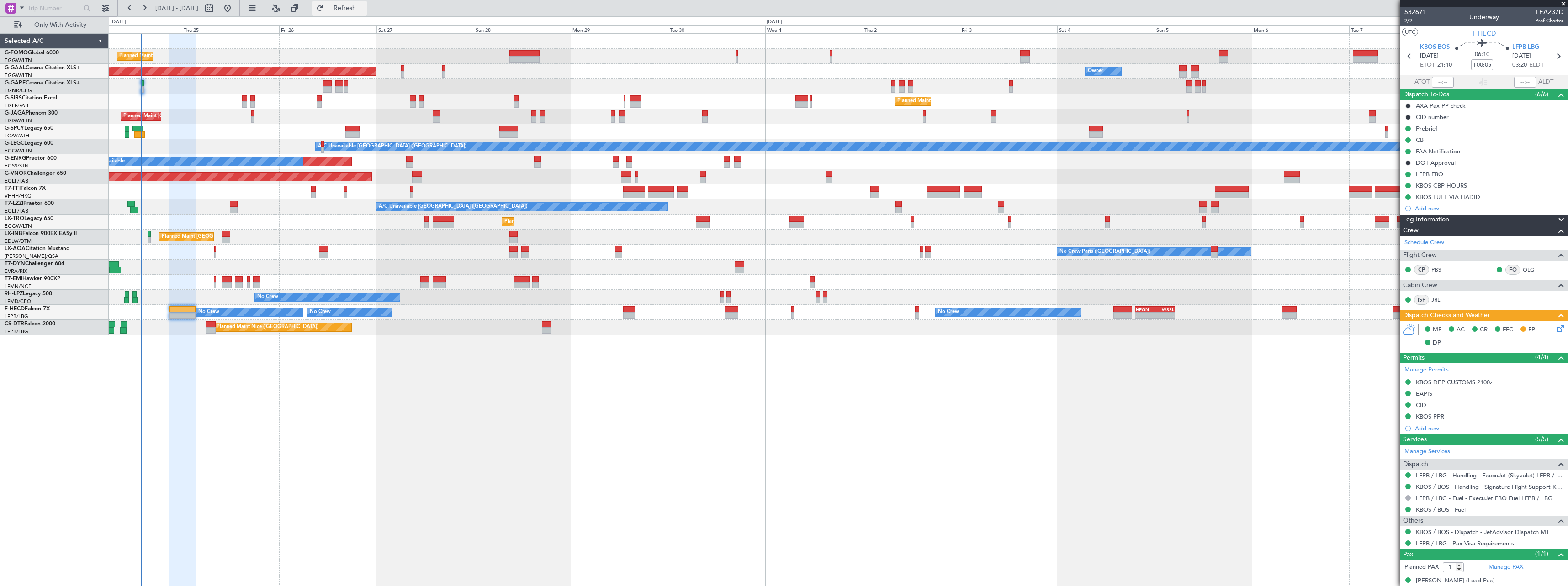
click at [364, 5] on span "Refresh" at bounding box center [345, 8] width 38 height 6
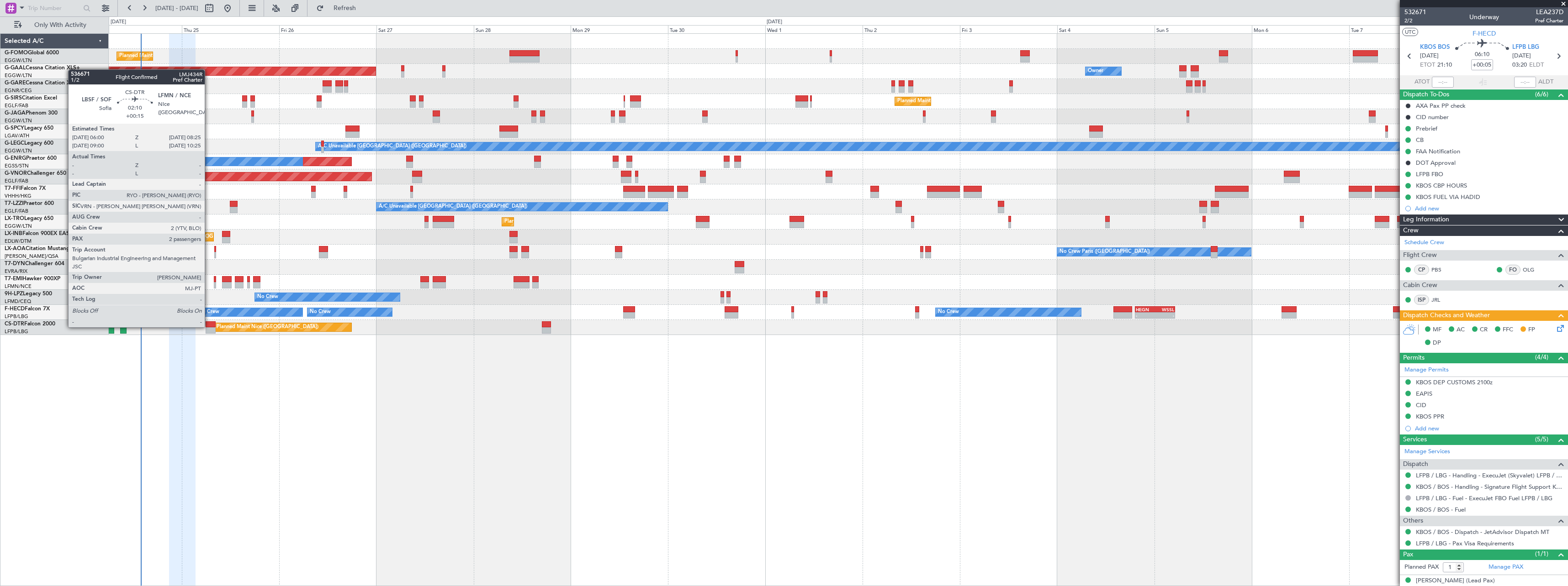
click at [209, 326] on div at bounding box center [210, 325] width 10 height 6
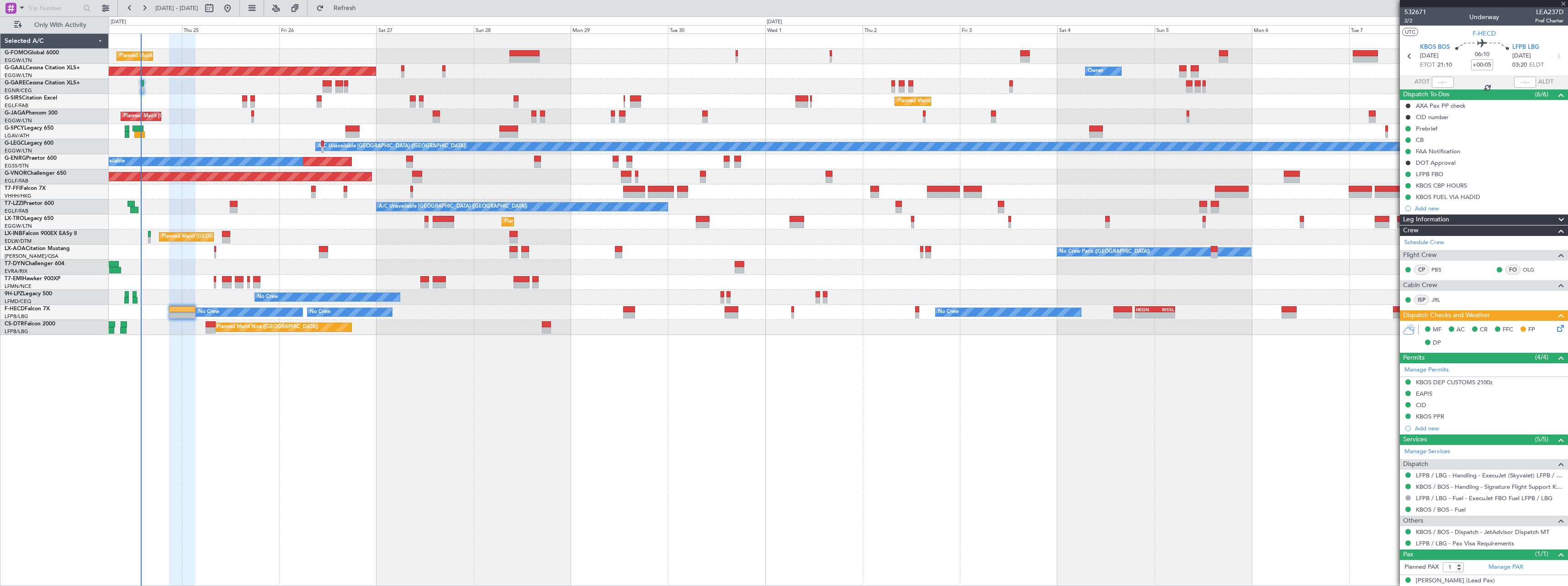
type input "+00:15"
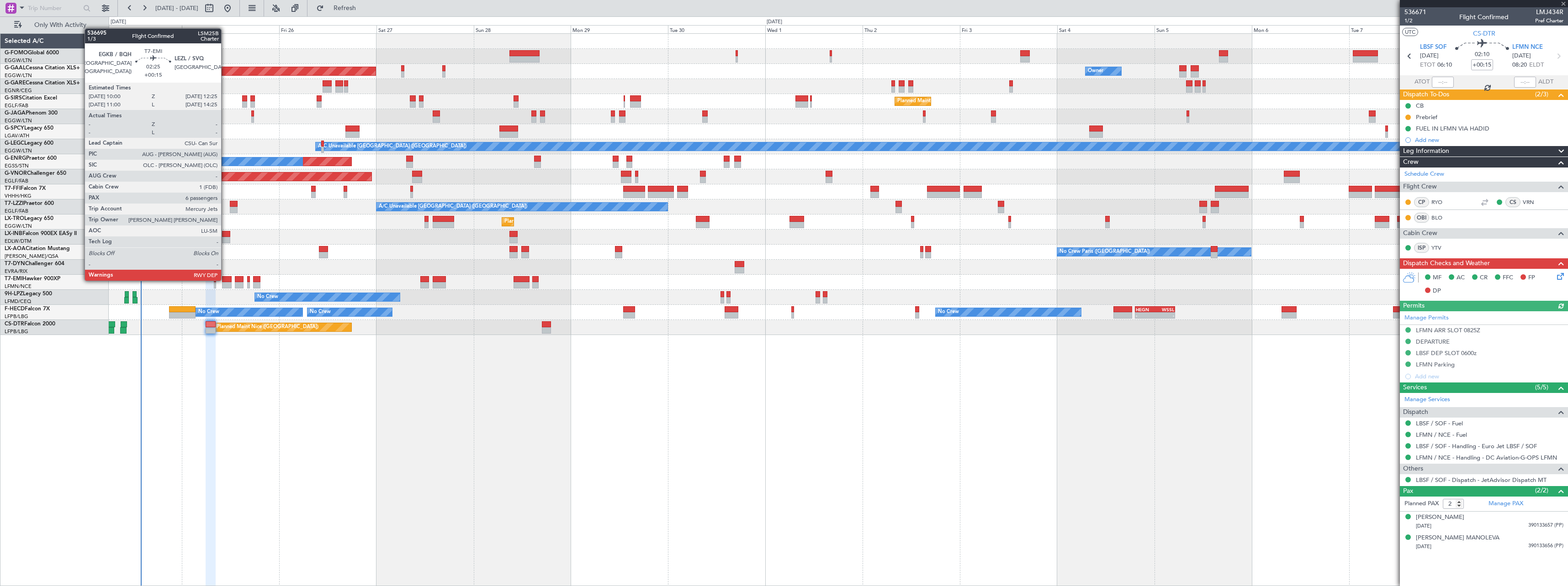
click at [226, 280] on div at bounding box center [227, 280] width 10 height 6
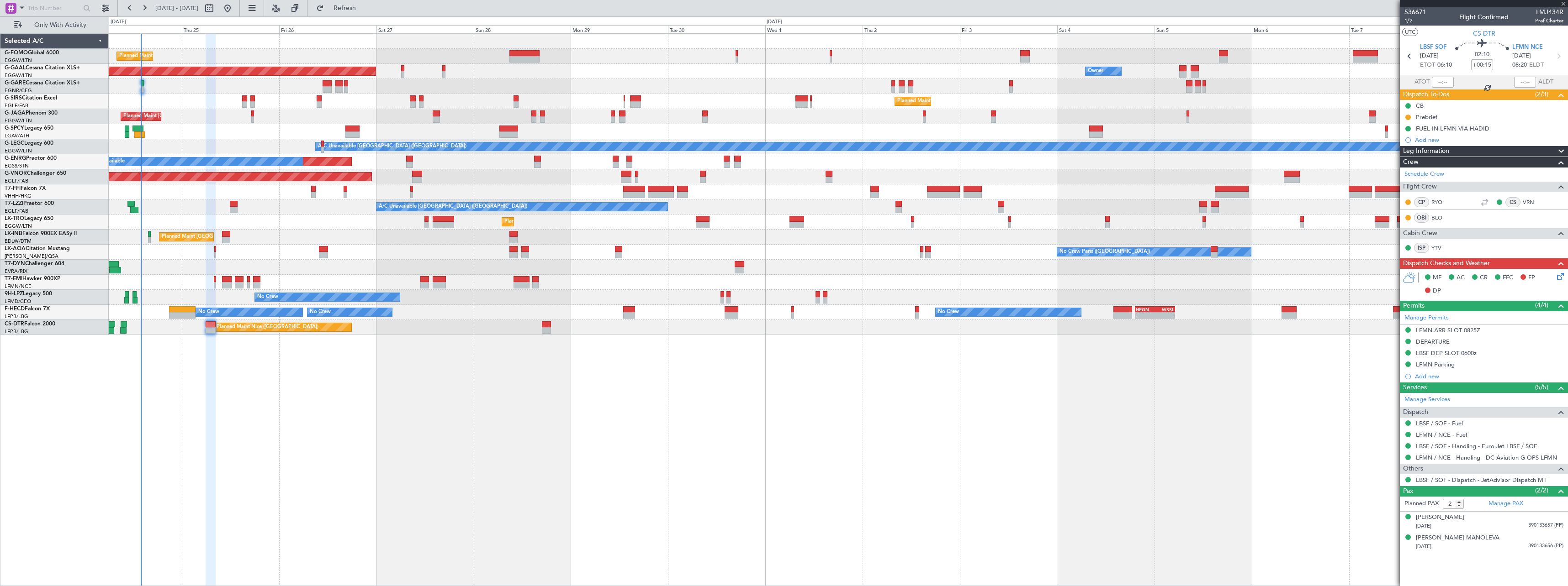
type input "6"
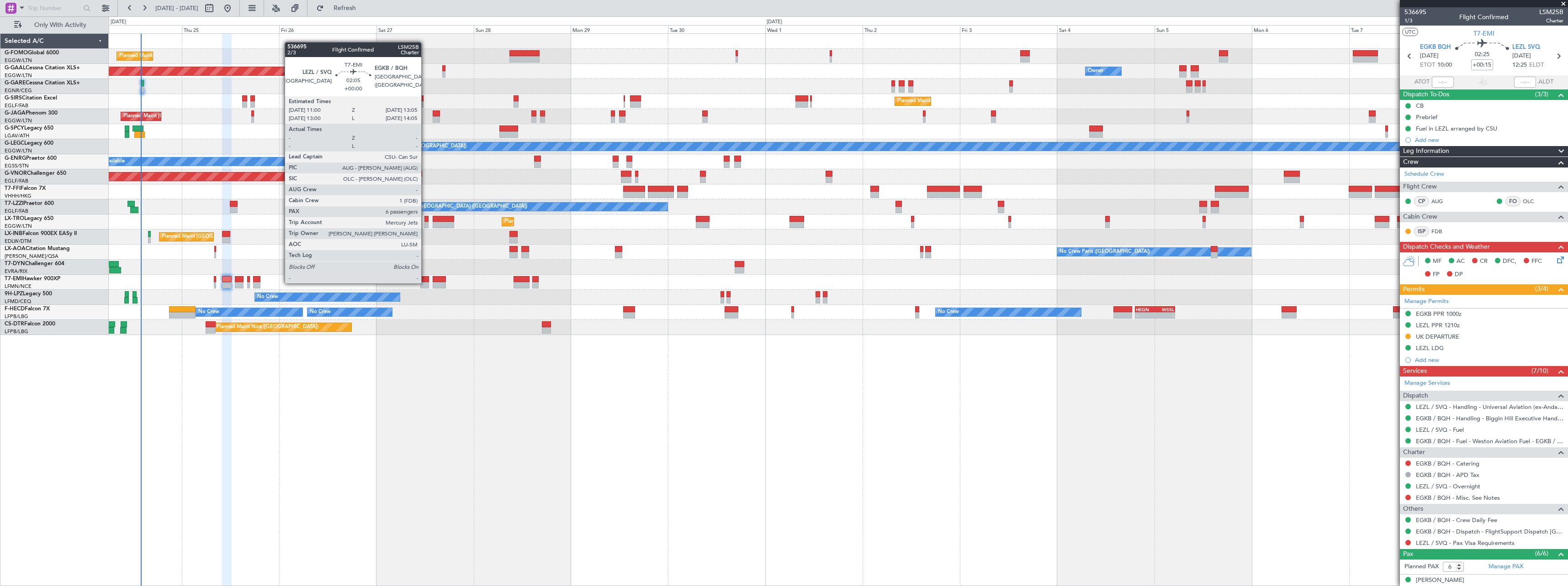
click at [425, 283] on div at bounding box center [424, 285] width 9 height 6
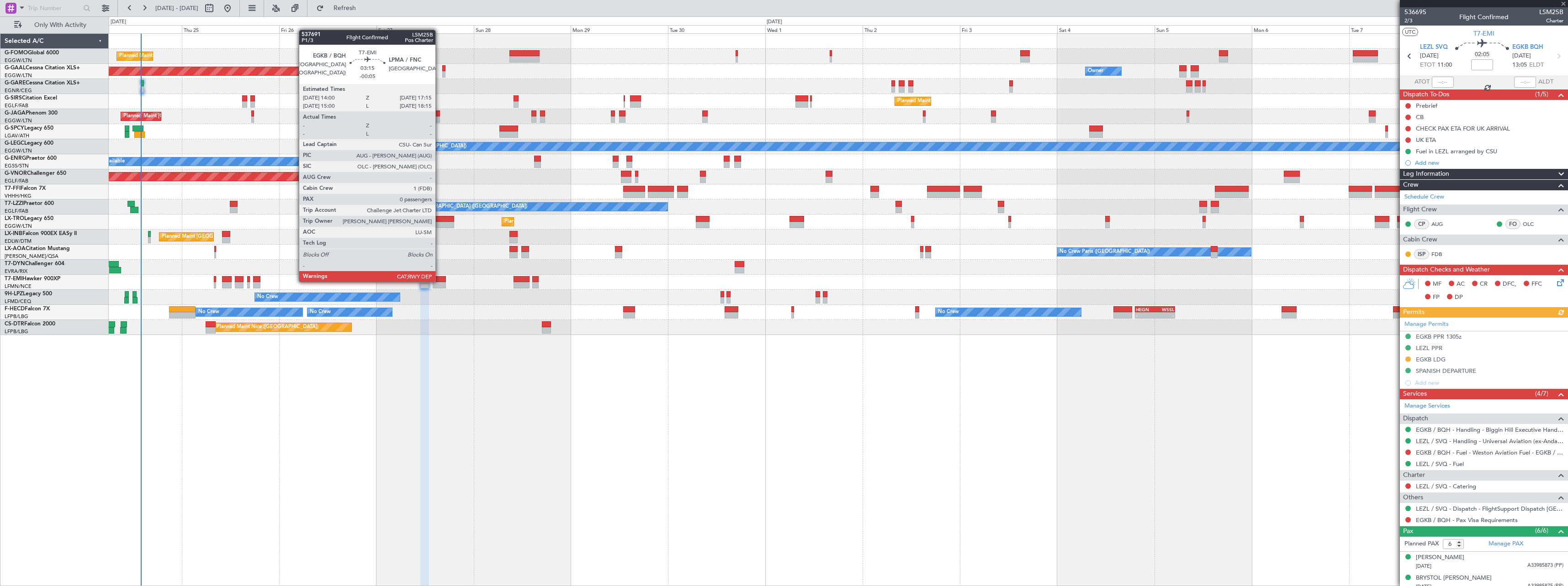
click at [439, 281] on div at bounding box center [439, 280] width 14 height 6
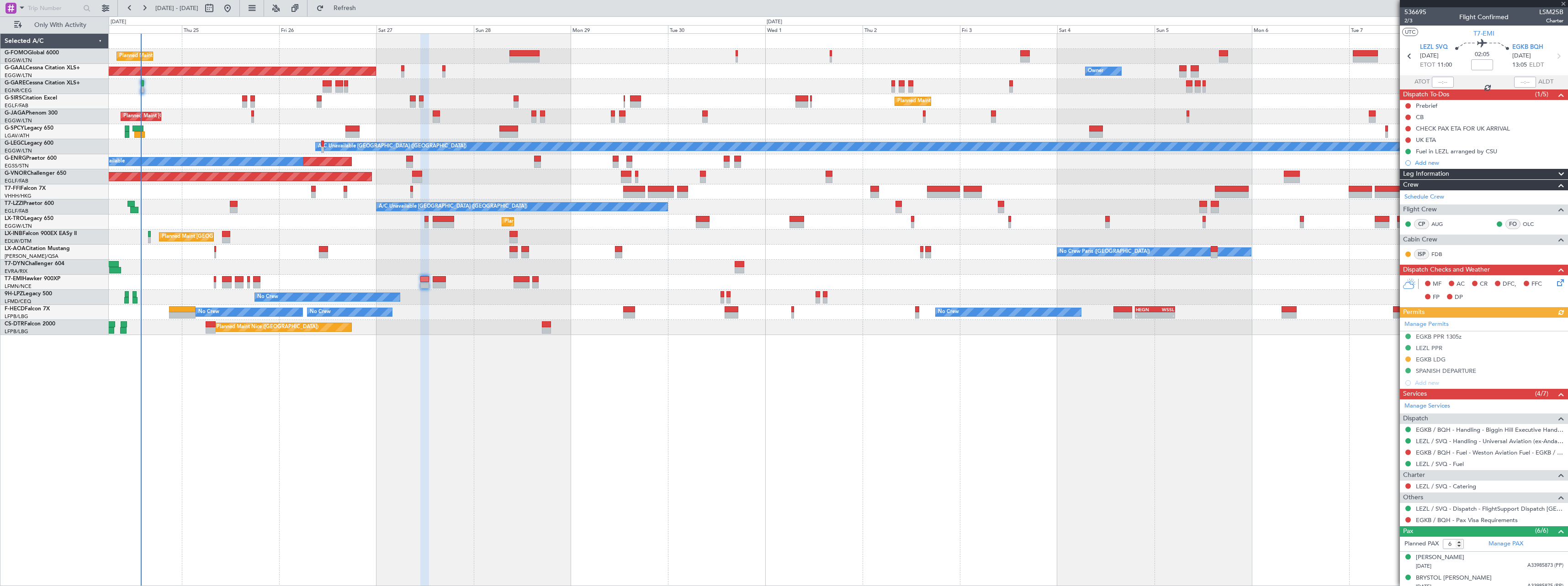
type input "-00:05"
type input "0"
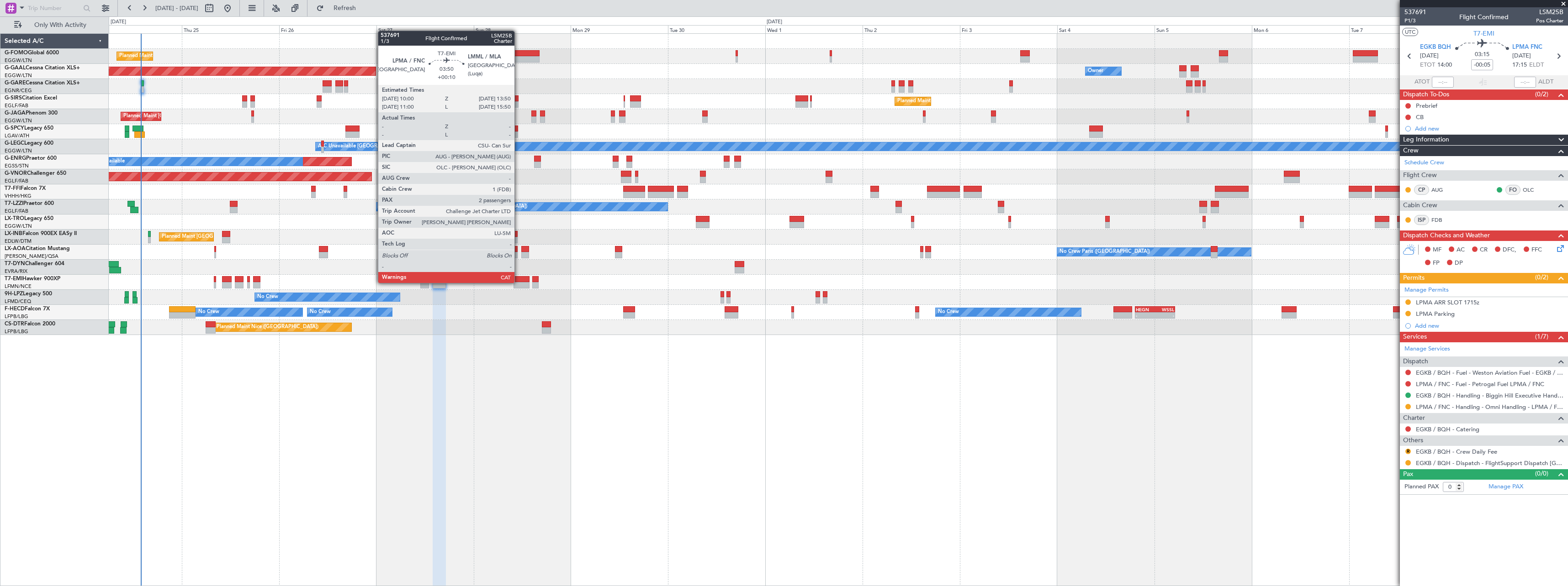
click at [519, 282] on div at bounding box center [521, 285] width 16 height 6
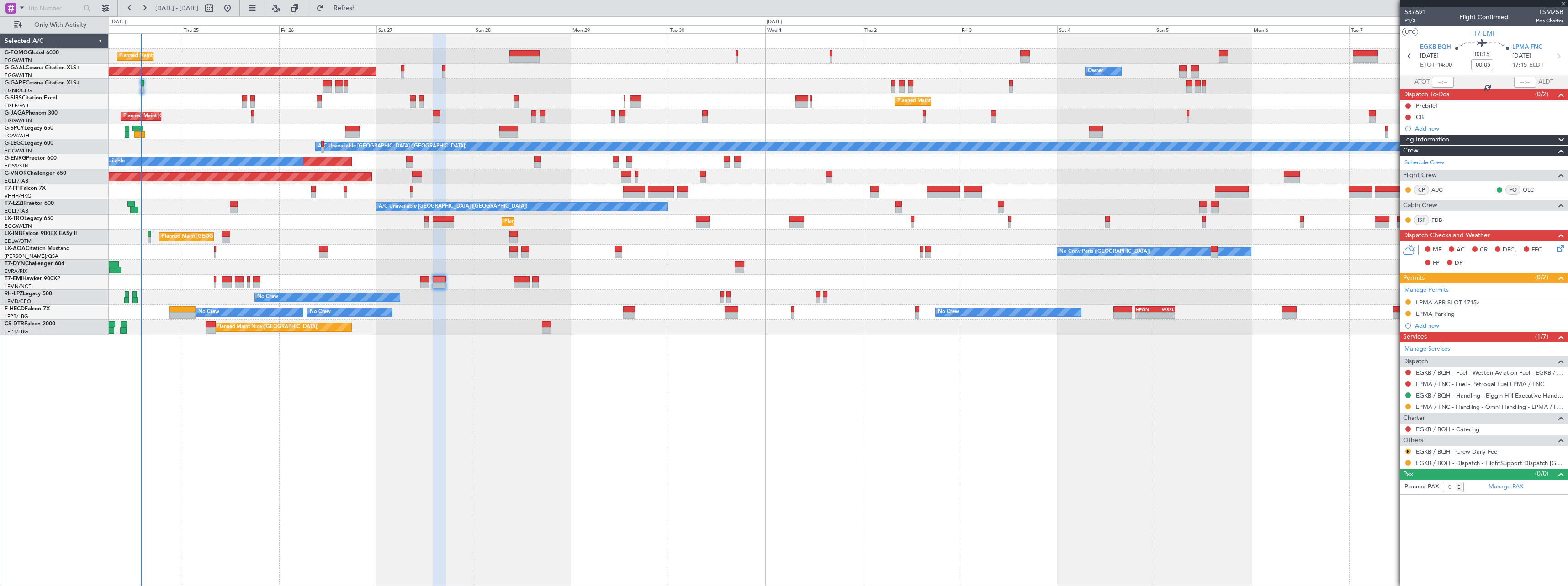
type input "+00:10"
type input "2"
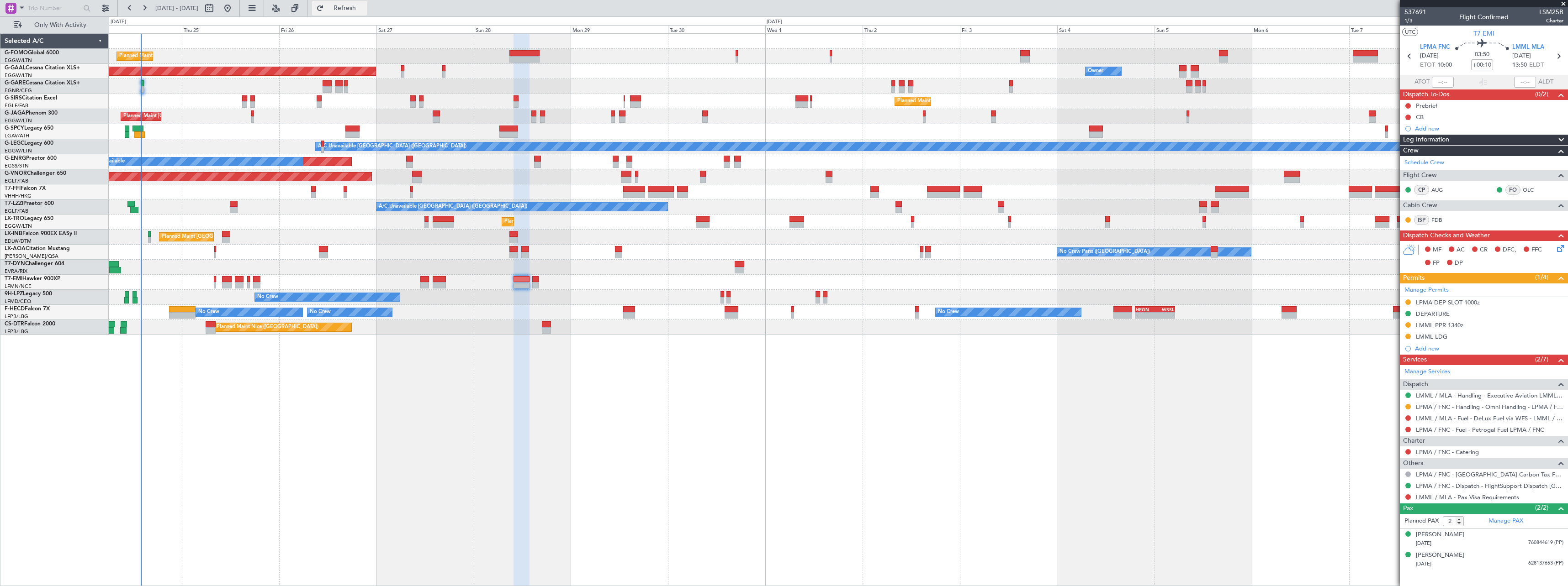
click at [364, 5] on span "Refresh" at bounding box center [345, 8] width 38 height 6
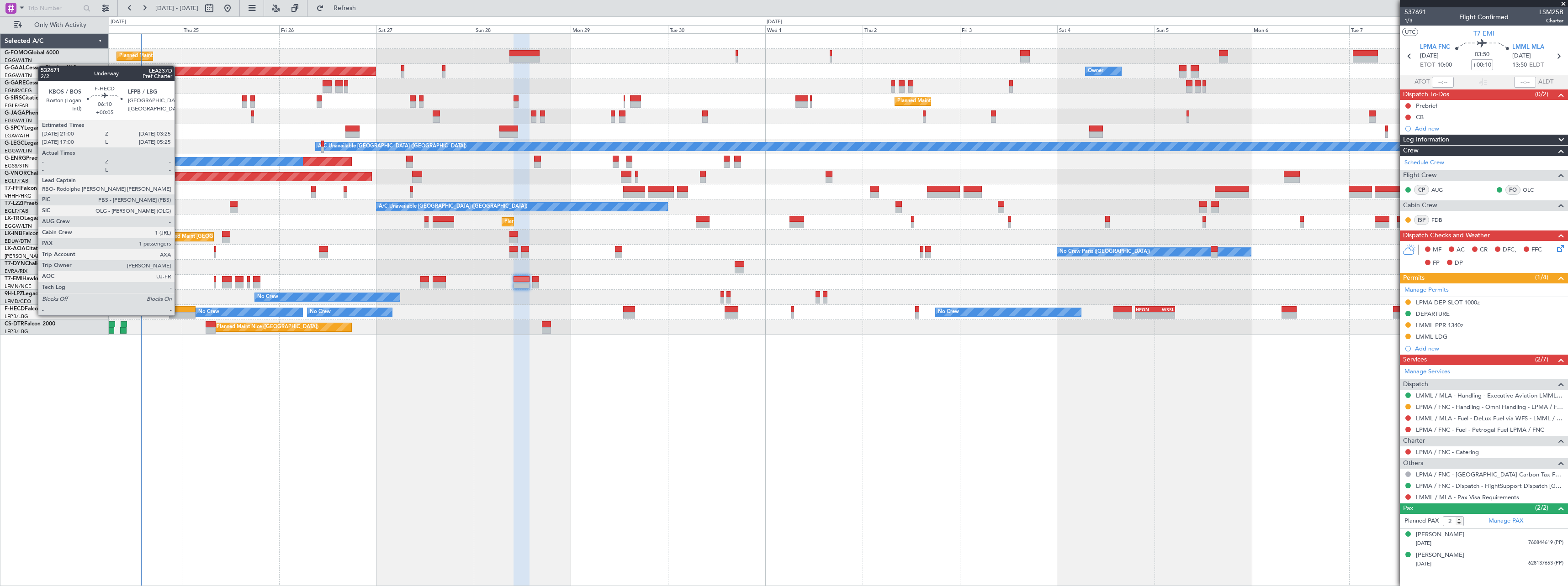
click at [179, 306] on div at bounding box center [182, 310] width 26 height 6
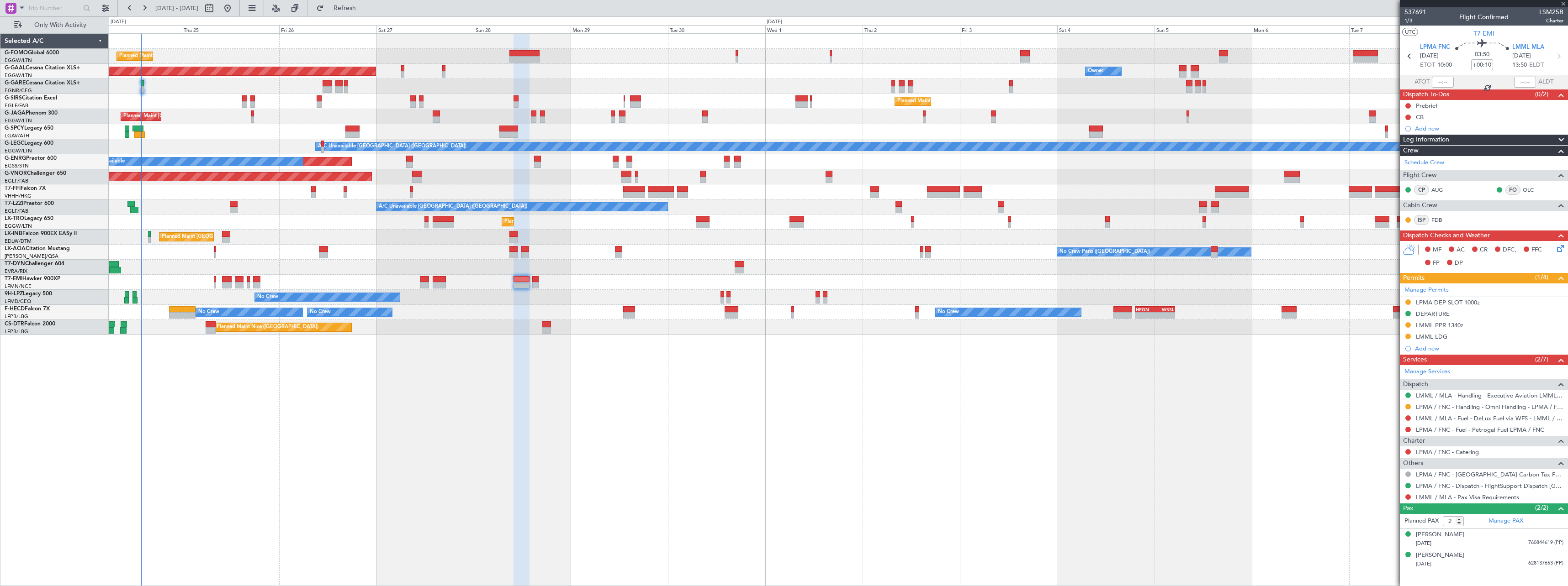
type input "+00:05"
type input "1"
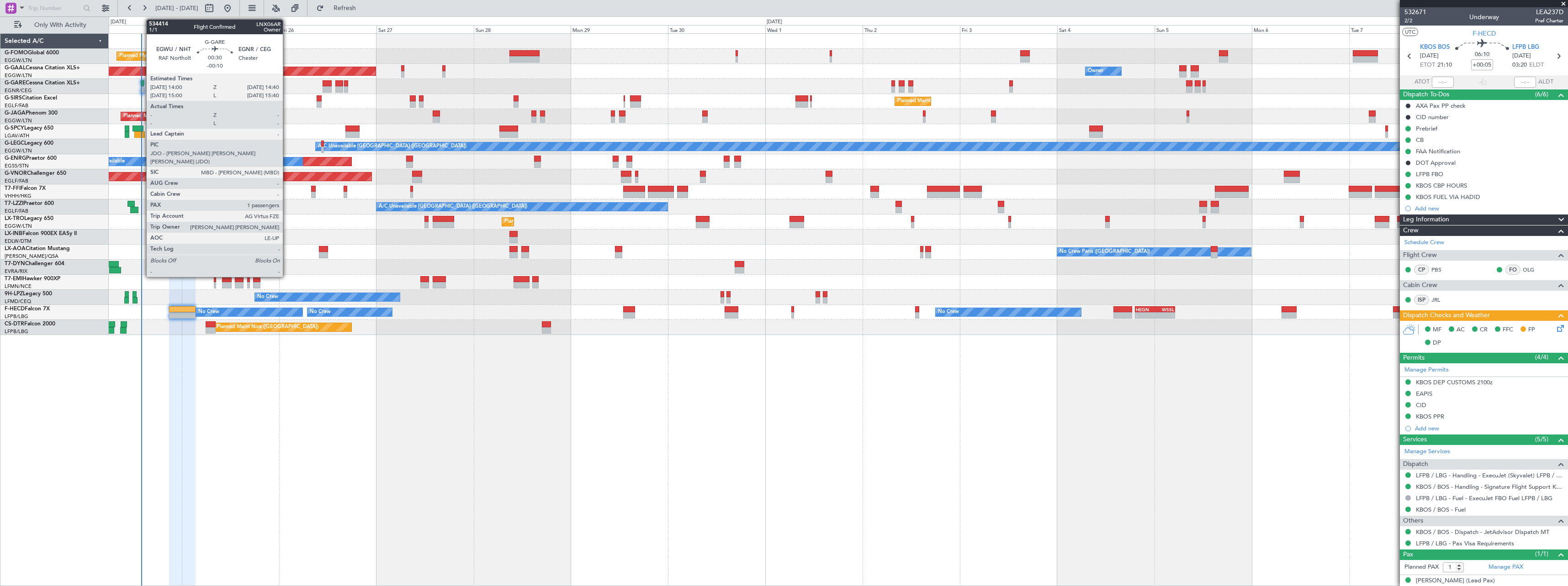
click at [141, 84] on div at bounding box center [141, 83] width 2 height 6
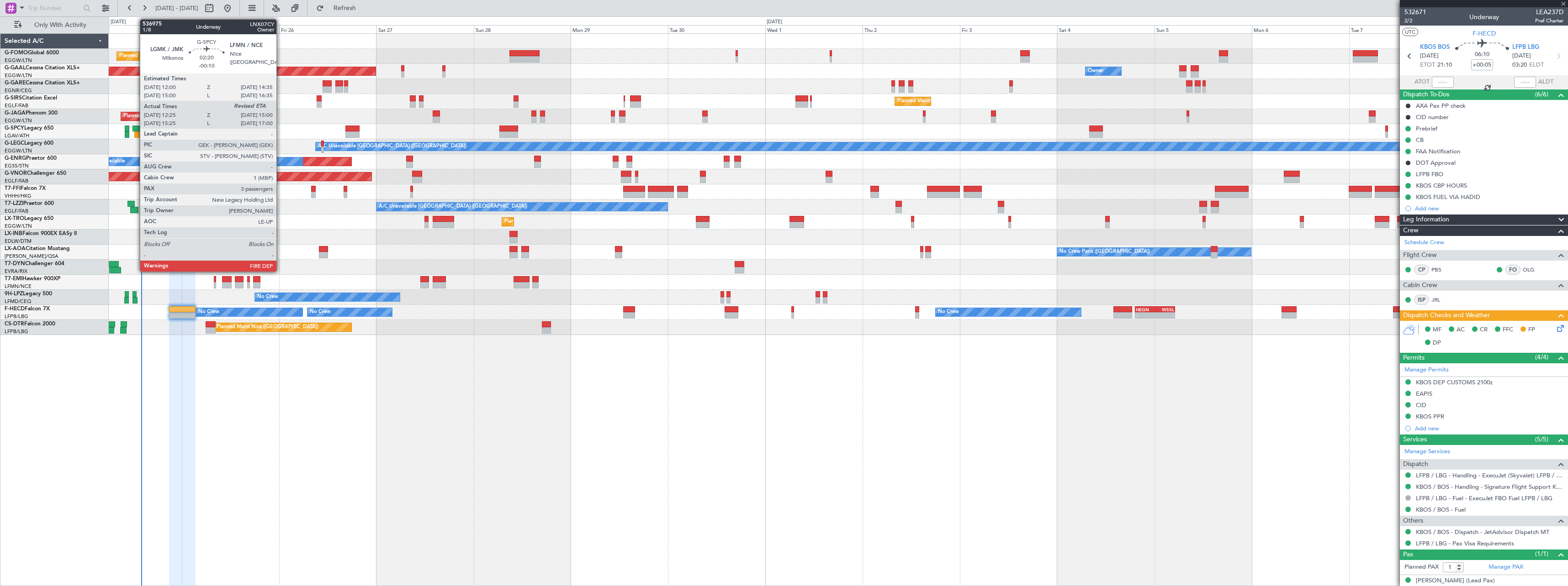
click at [135, 129] on div at bounding box center [137, 129] width 10 height 6
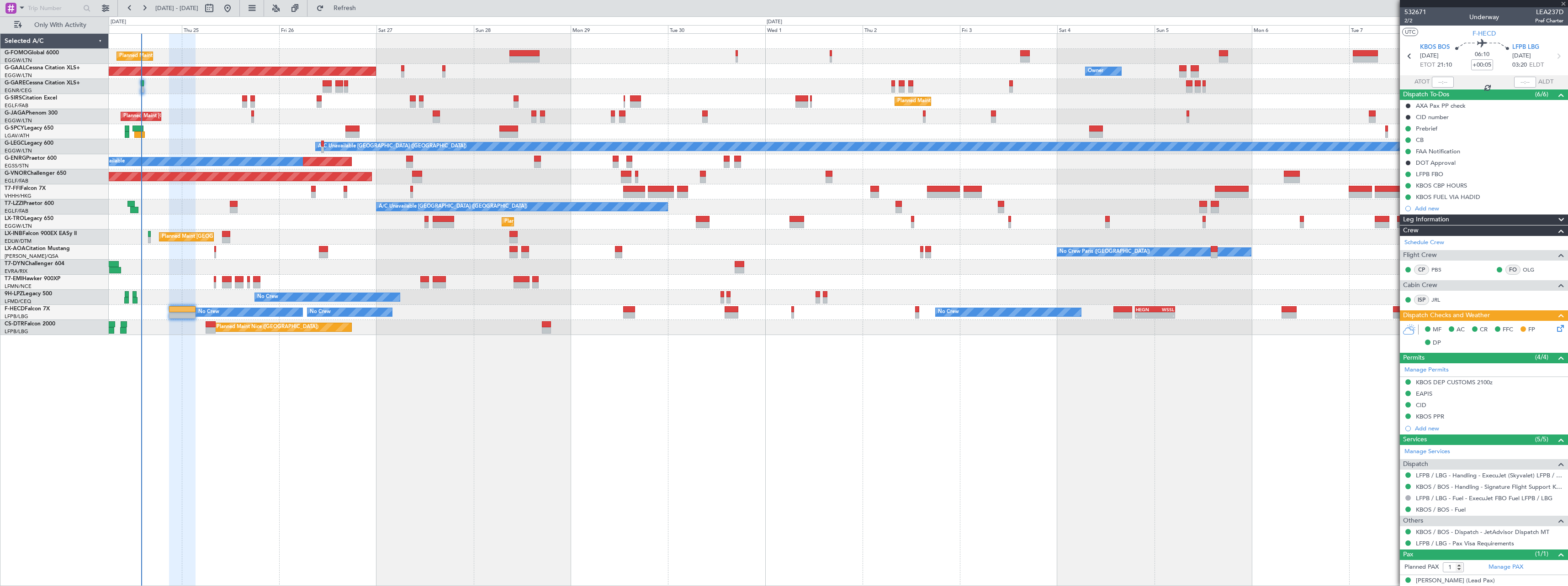
type input "-00:10"
type input "12:25"
type input "3"
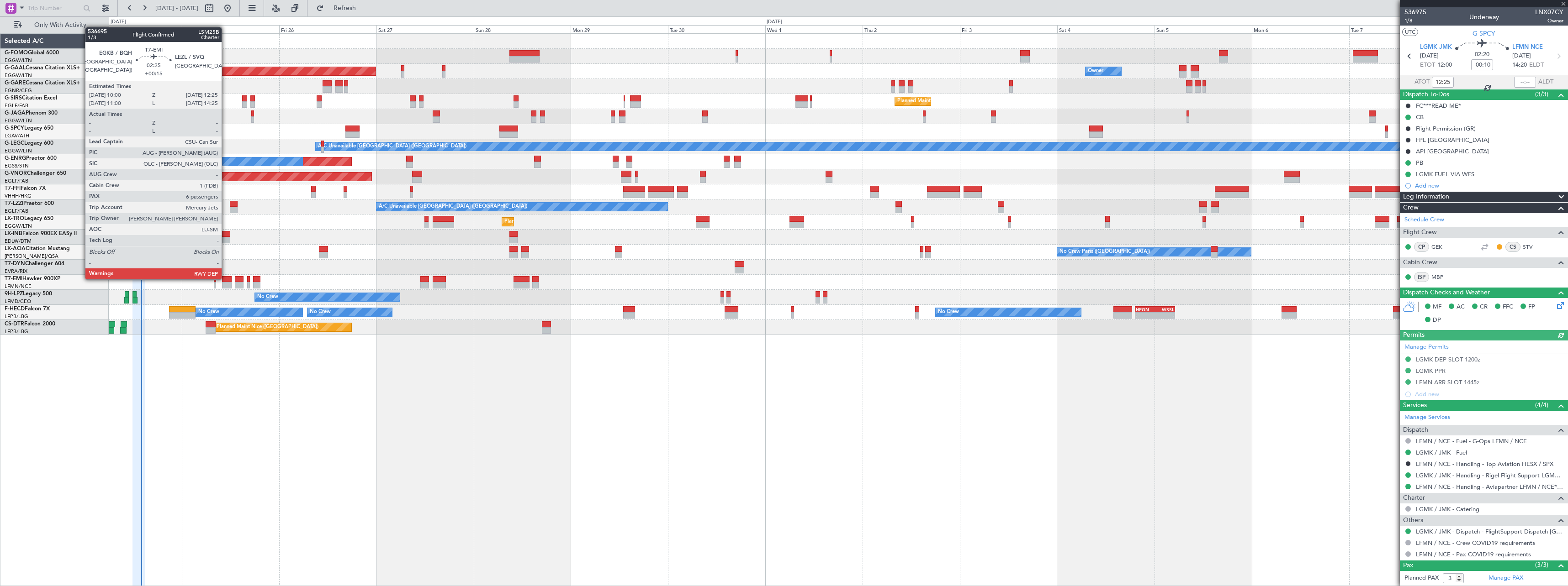
click at [226, 279] on div at bounding box center [227, 280] width 10 height 6
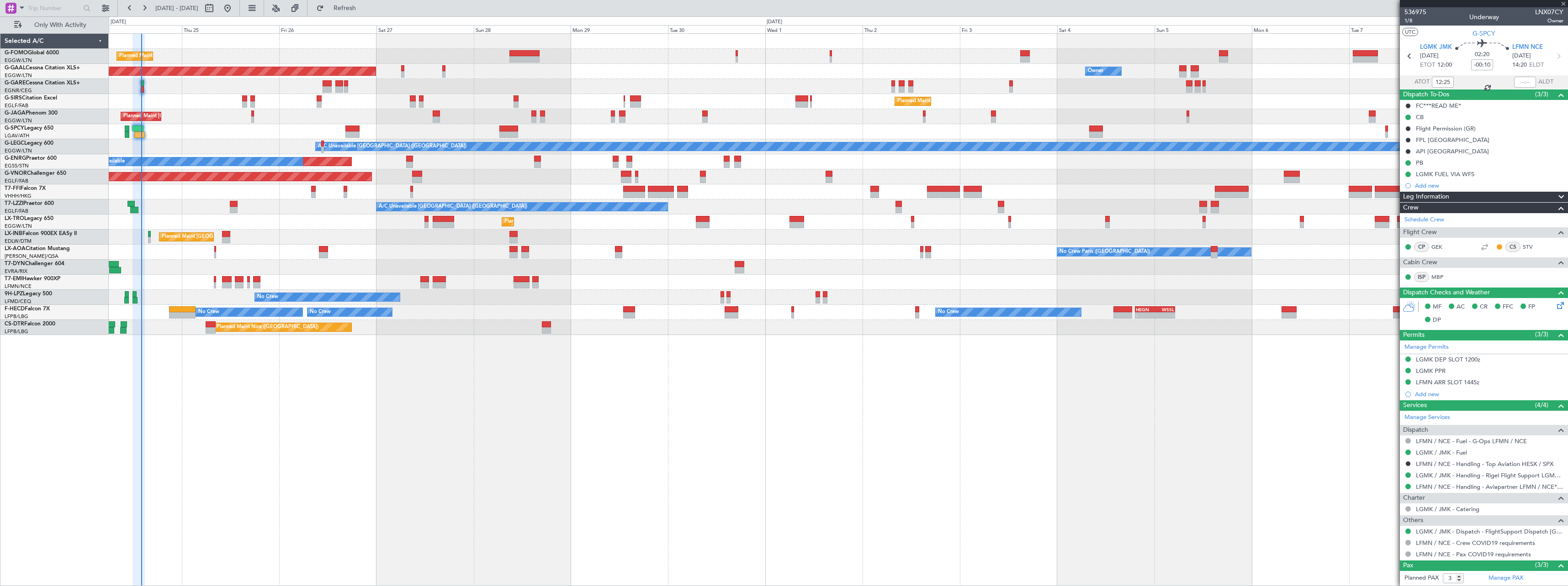
type input "+00:15"
type input "6"
